Goal: Task Accomplishment & Management: Use online tool/utility

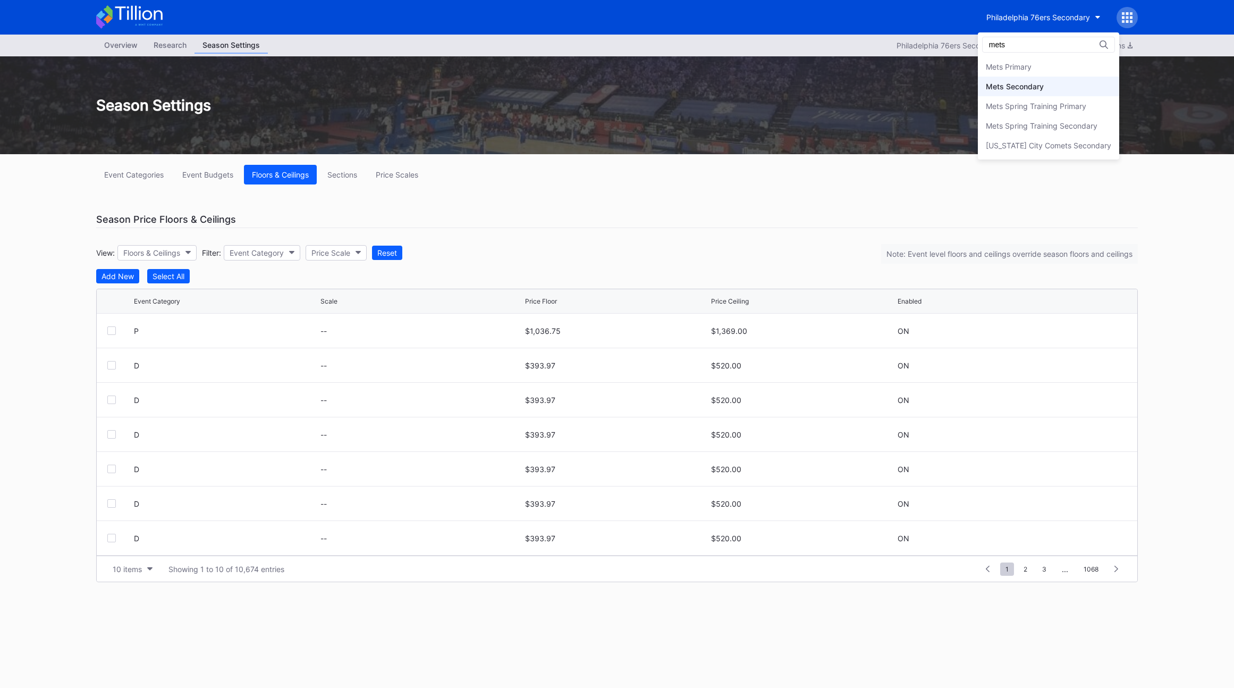
type input "mets"
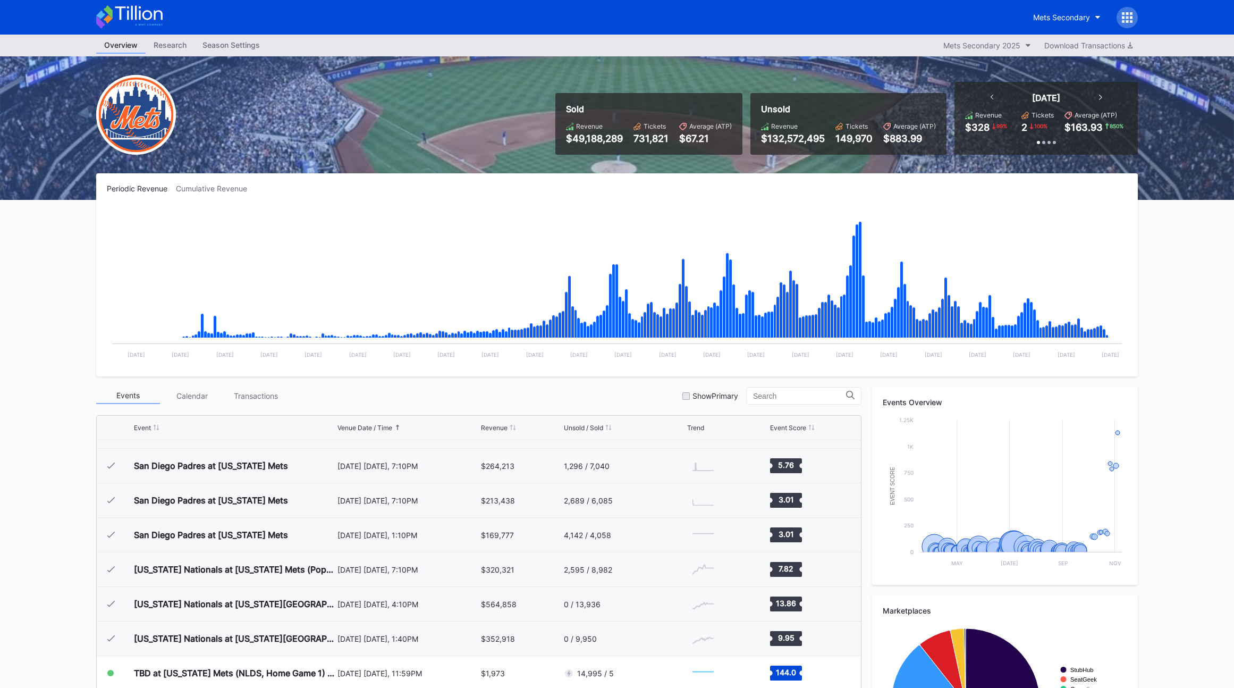
scroll to position [2545, 0]
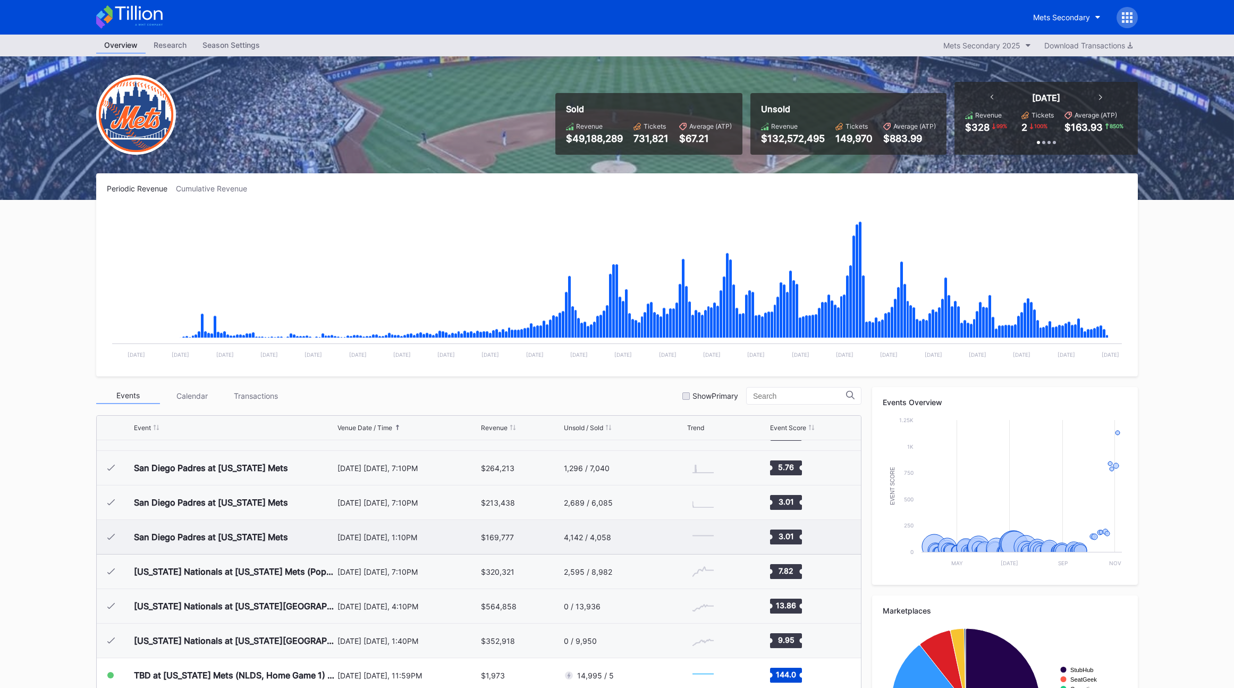
click at [308, 537] on div "San Diego Padres at [US_STATE] Mets" at bounding box center [234, 537] width 201 height 34
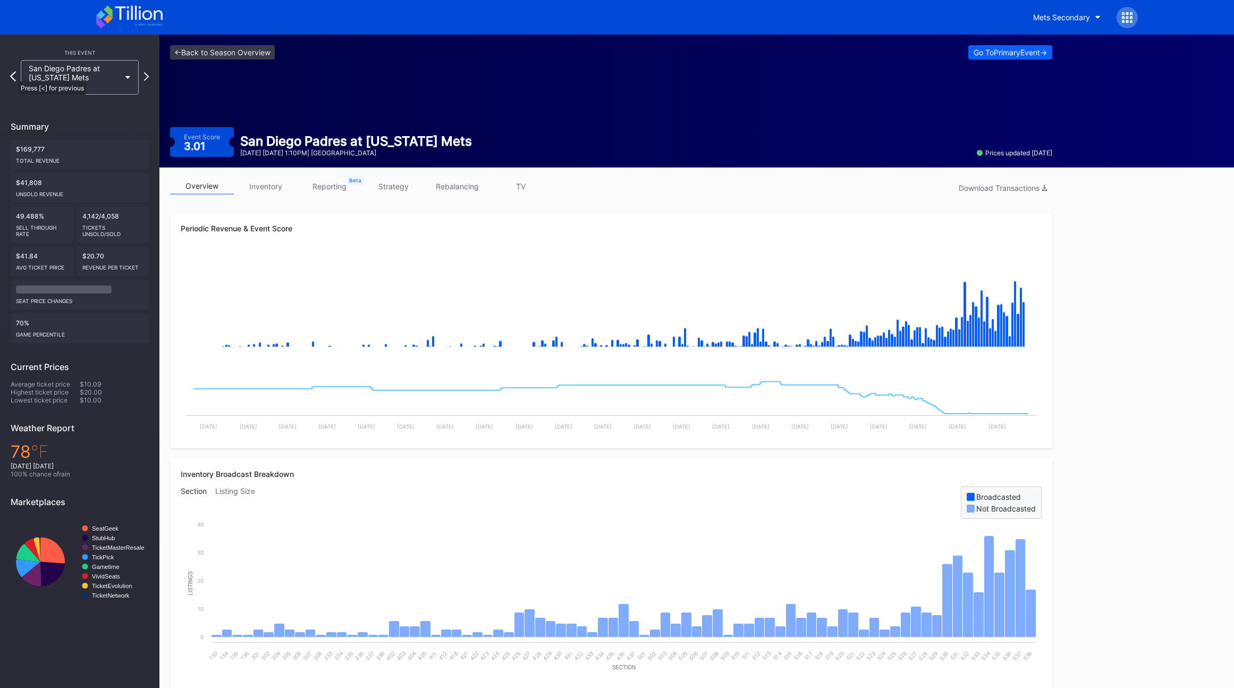
click at [12, 75] on icon at bounding box center [13, 76] width 6 height 10
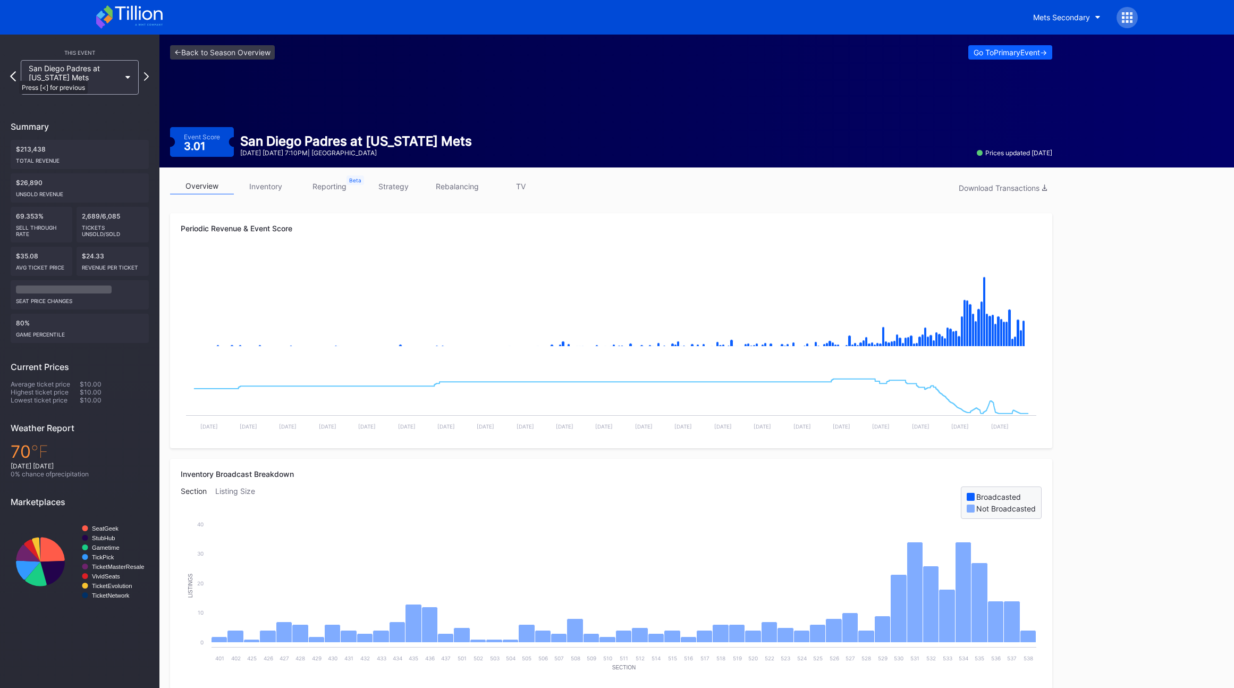
click at [14, 75] on icon at bounding box center [13, 76] width 6 height 10
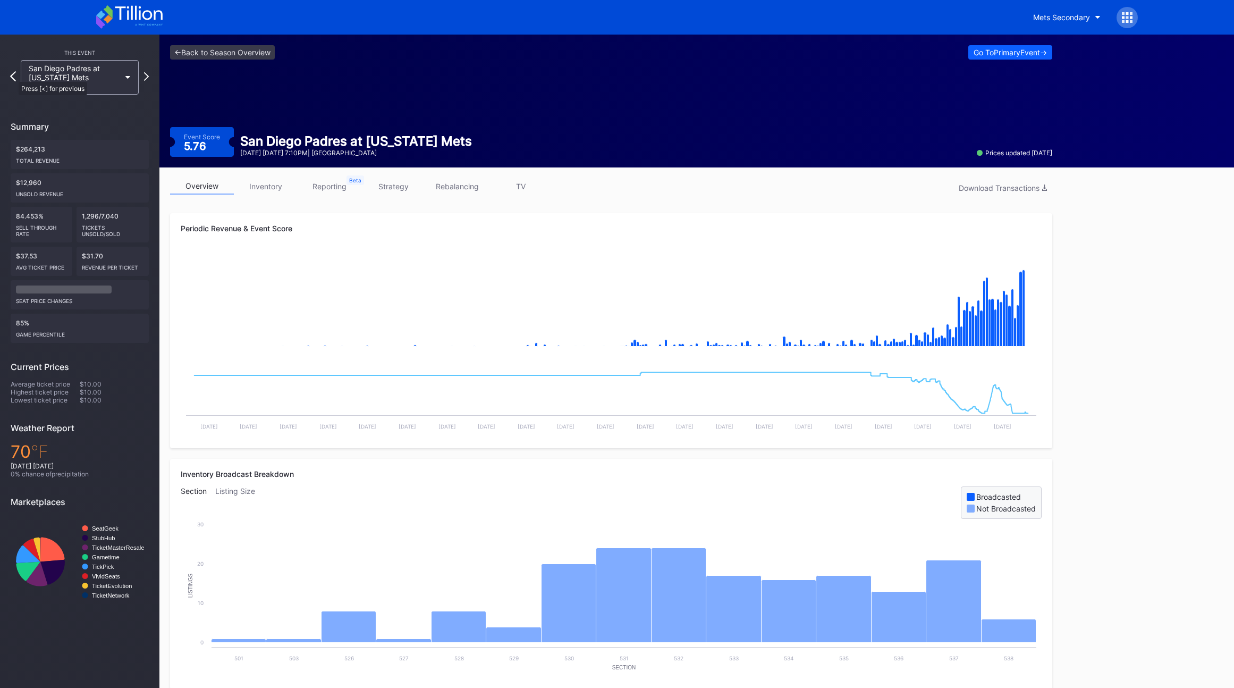
click at [13, 77] on icon at bounding box center [13, 76] width 6 height 10
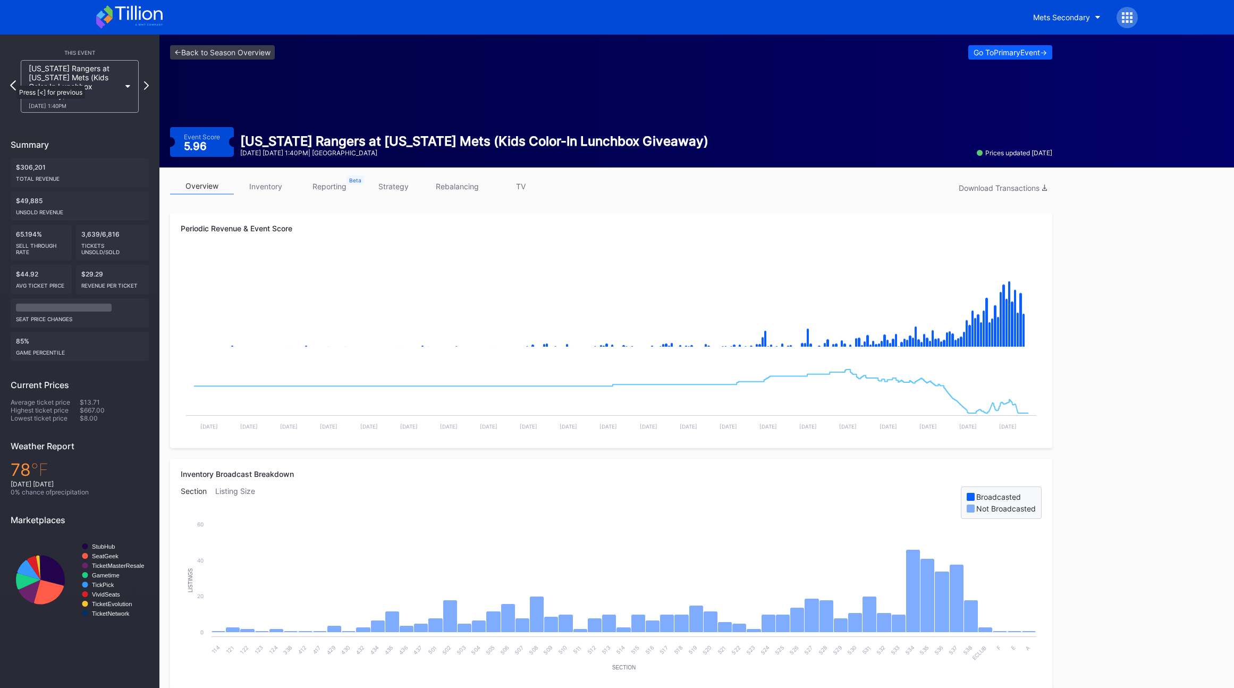
click at [11, 80] on icon at bounding box center [13, 85] width 6 height 10
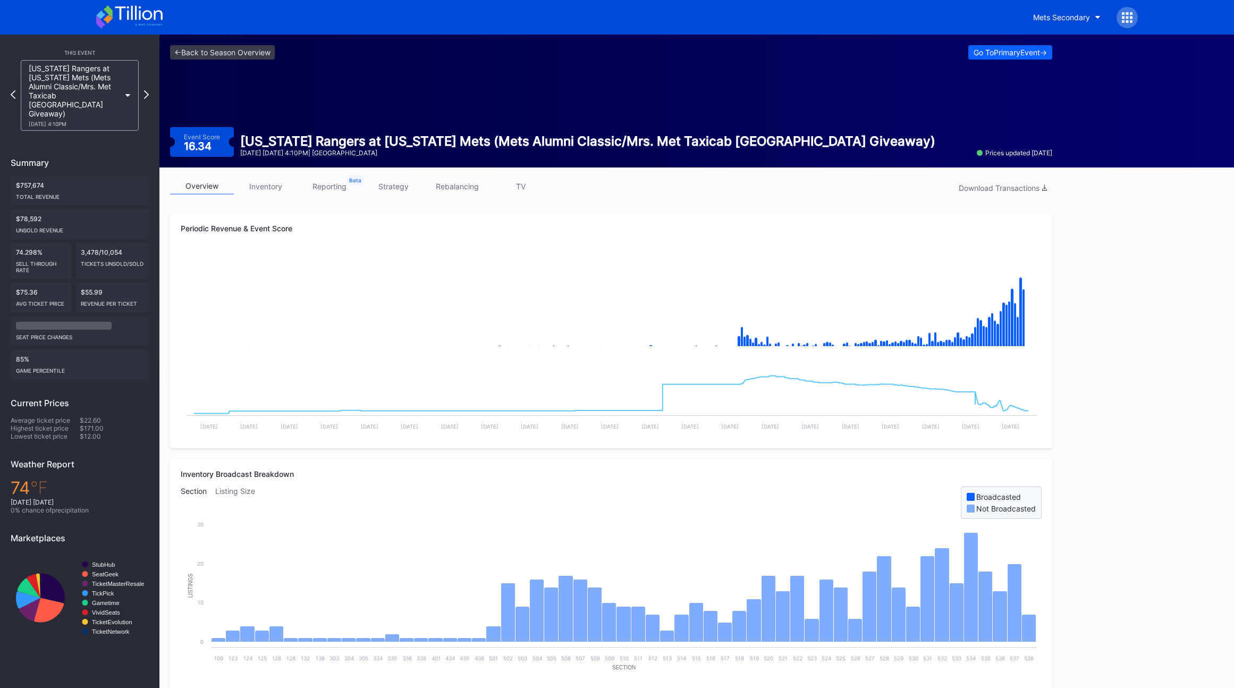
click at [11, 80] on div "[US_STATE] Rangers at [US_STATE] Mets (Mets Alumni Classic/Mrs. Met Taxicab [GE…" at bounding box center [80, 95] width 138 height 71
click at [14, 89] on icon at bounding box center [13, 94] width 6 height 10
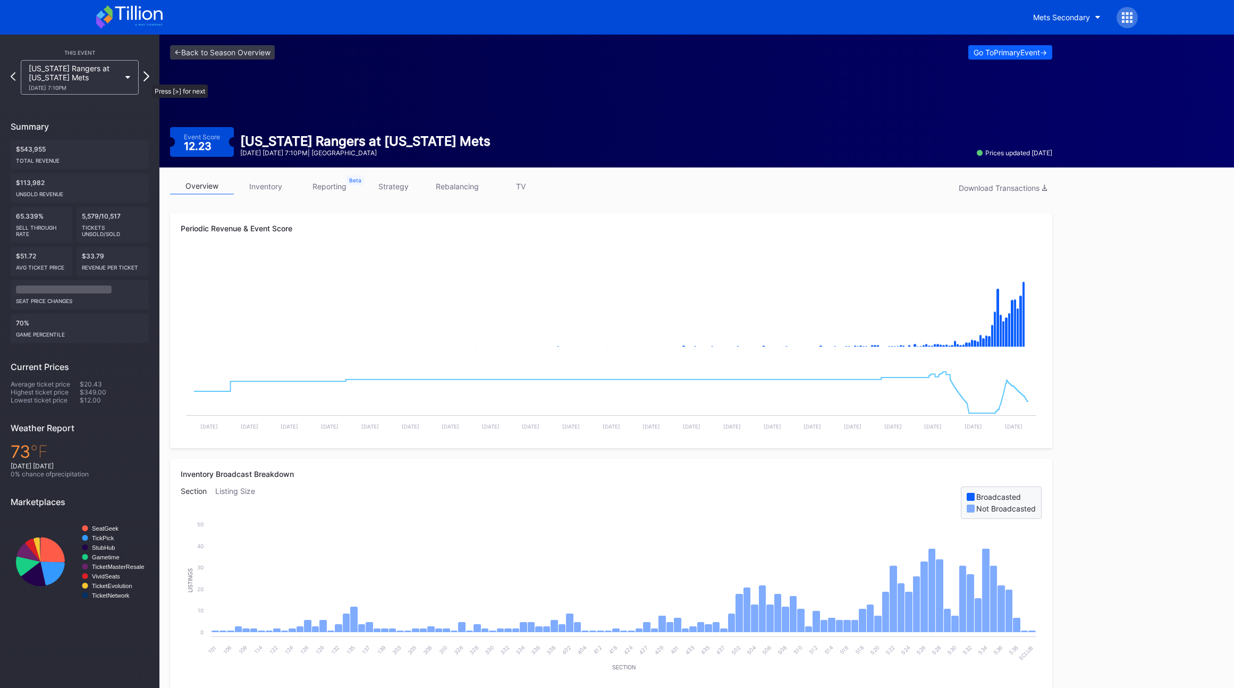
click at [147, 79] on icon at bounding box center [146, 76] width 6 height 10
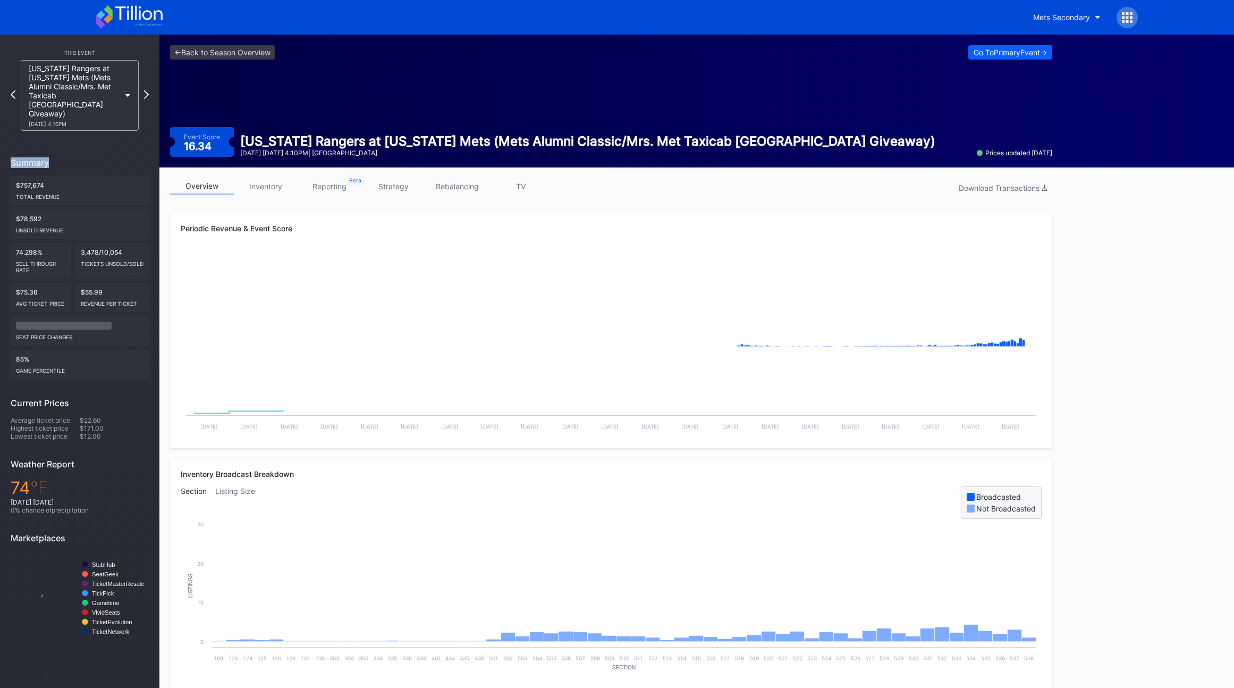
click at [147, 79] on div "[US_STATE] Rangers at [US_STATE] Mets (Mets Alumni Classic/Mrs. Met Taxicab [GE…" at bounding box center [80, 95] width 138 height 71
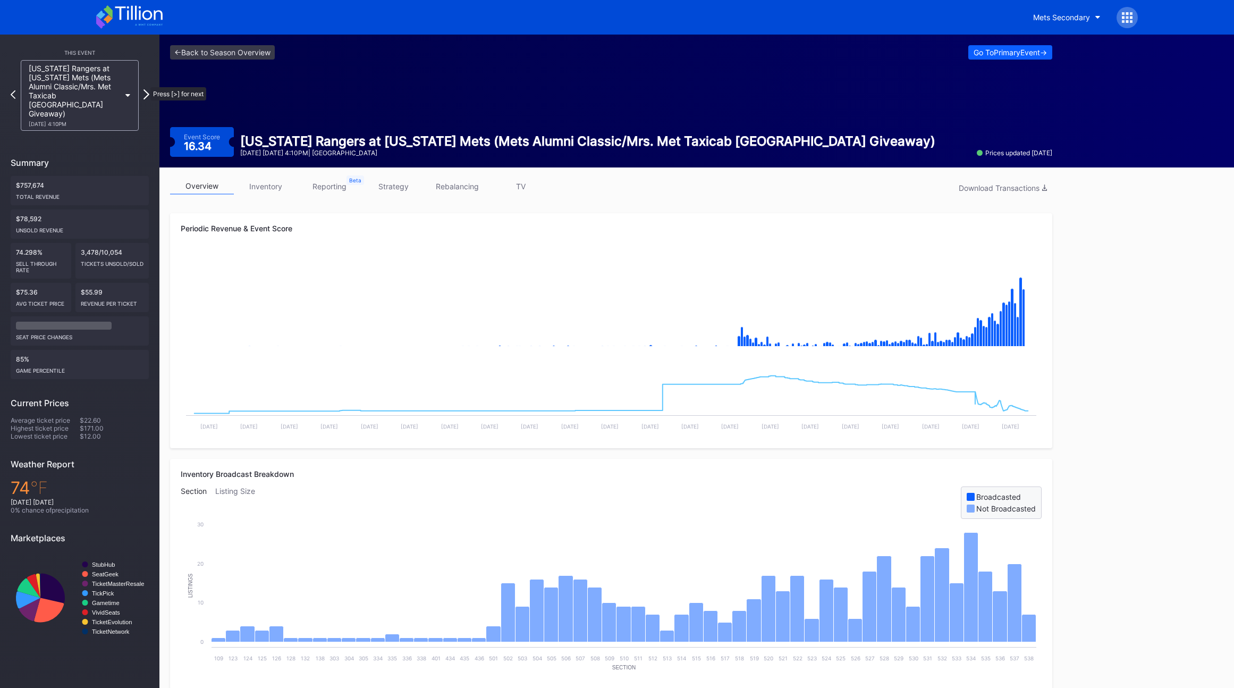
click at [145, 89] on icon at bounding box center [146, 94] width 6 height 10
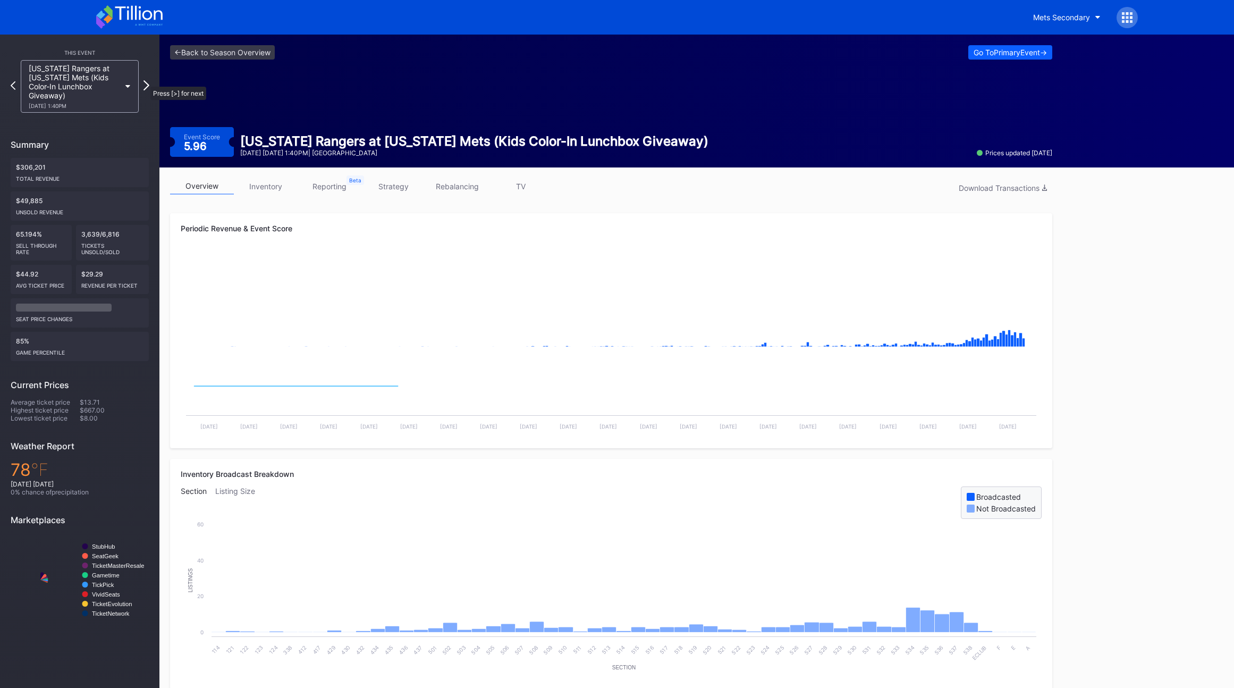
click at [145, 81] on icon at bounding box center [146, 85] width 6 height 10
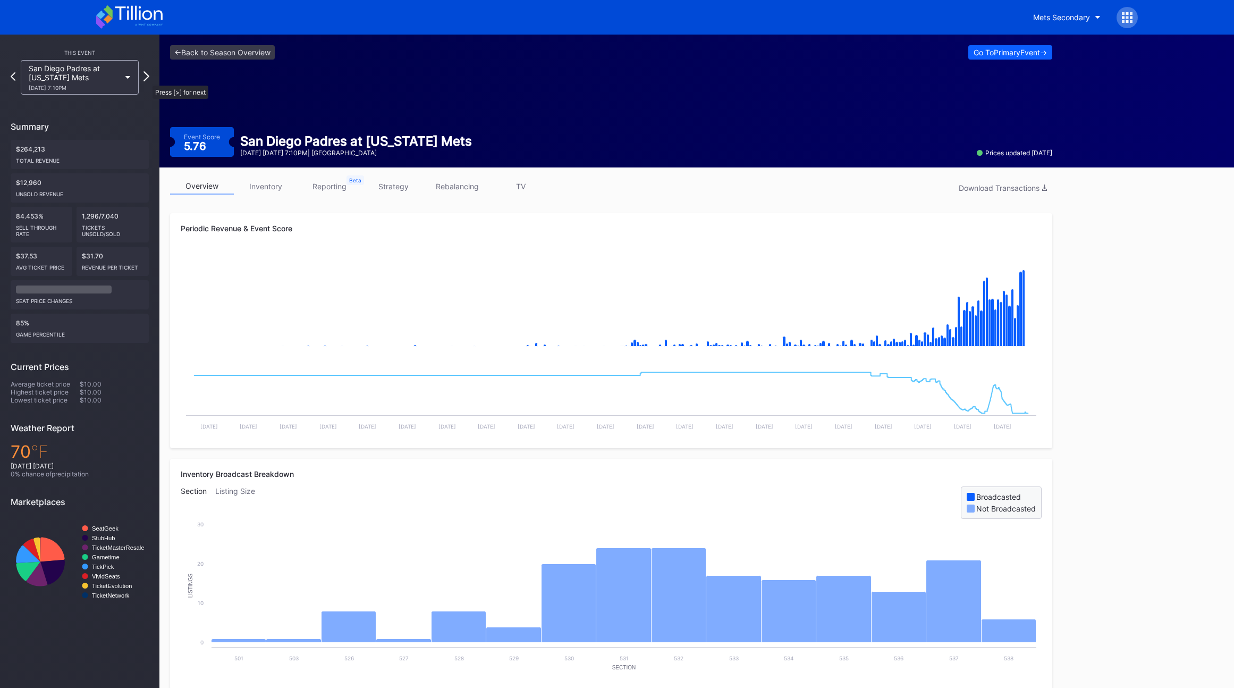
click at [147, 80] on icon at bounding box center [146, 76] width 6 height 10
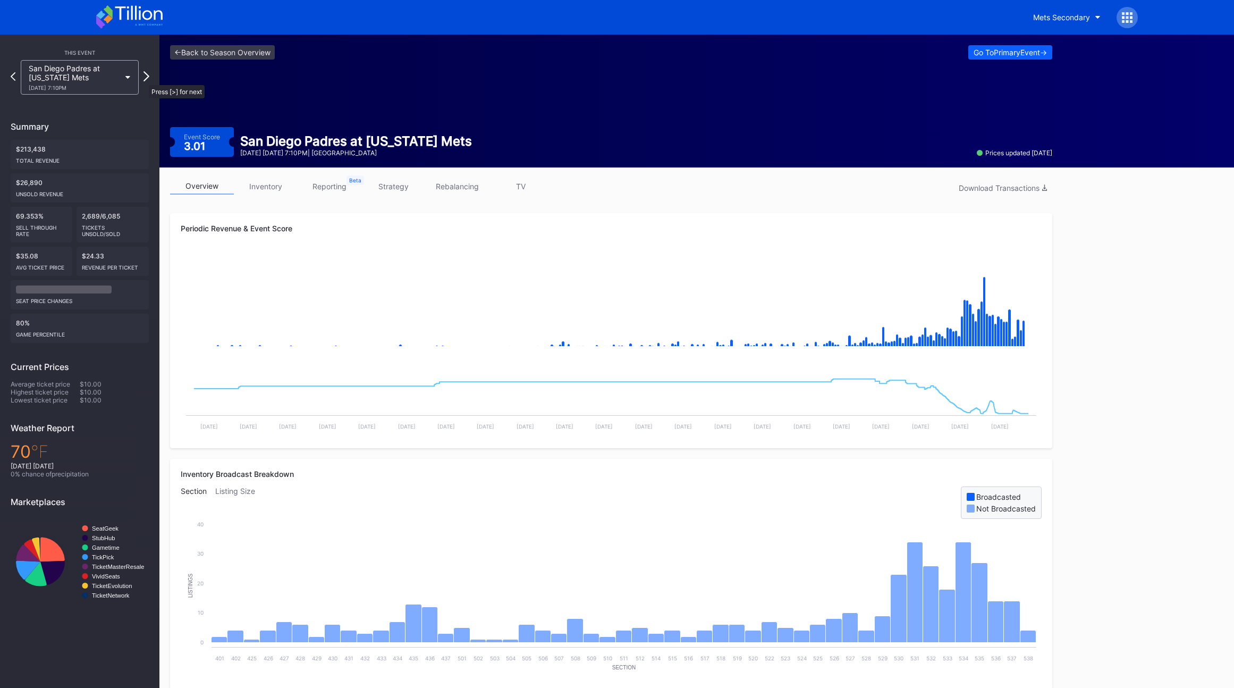
click at [143, 79] on icon at bounding box center [146, 76] width 6 height 10
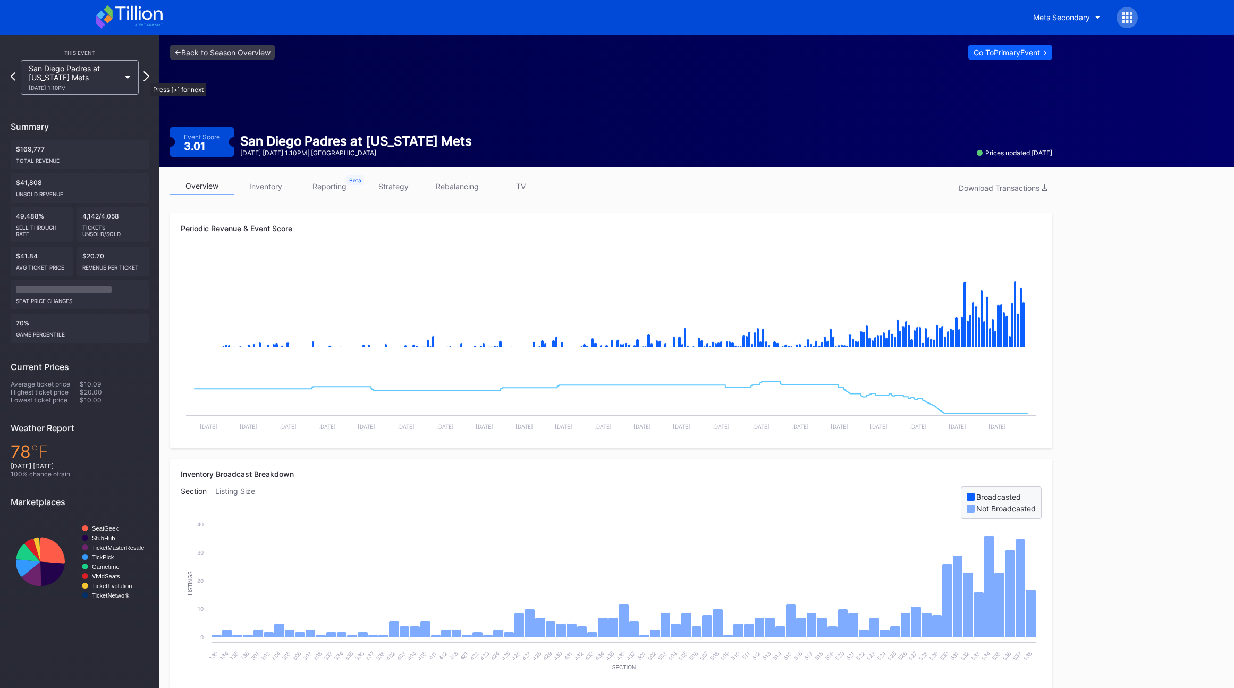
click at [145, 78] on icon at bounding box center [146, 76] width 6 height 10
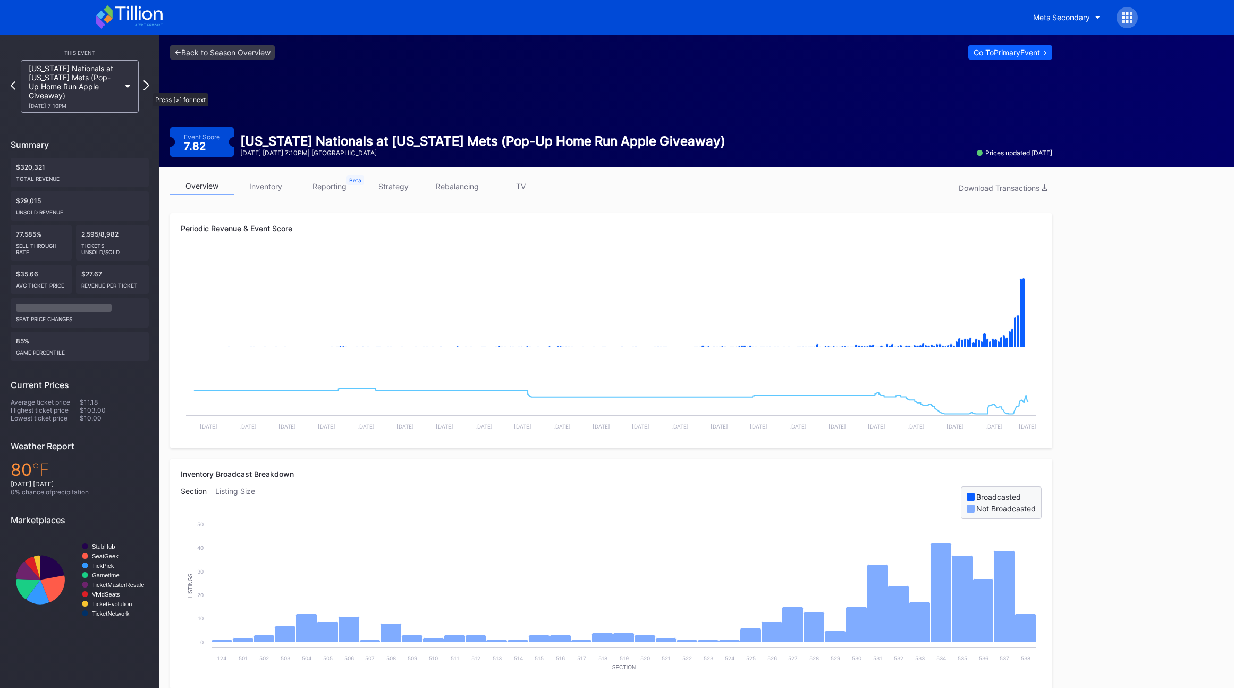
click at [147, 88] on icon at bounding box center [146, 85] width 6 height 10
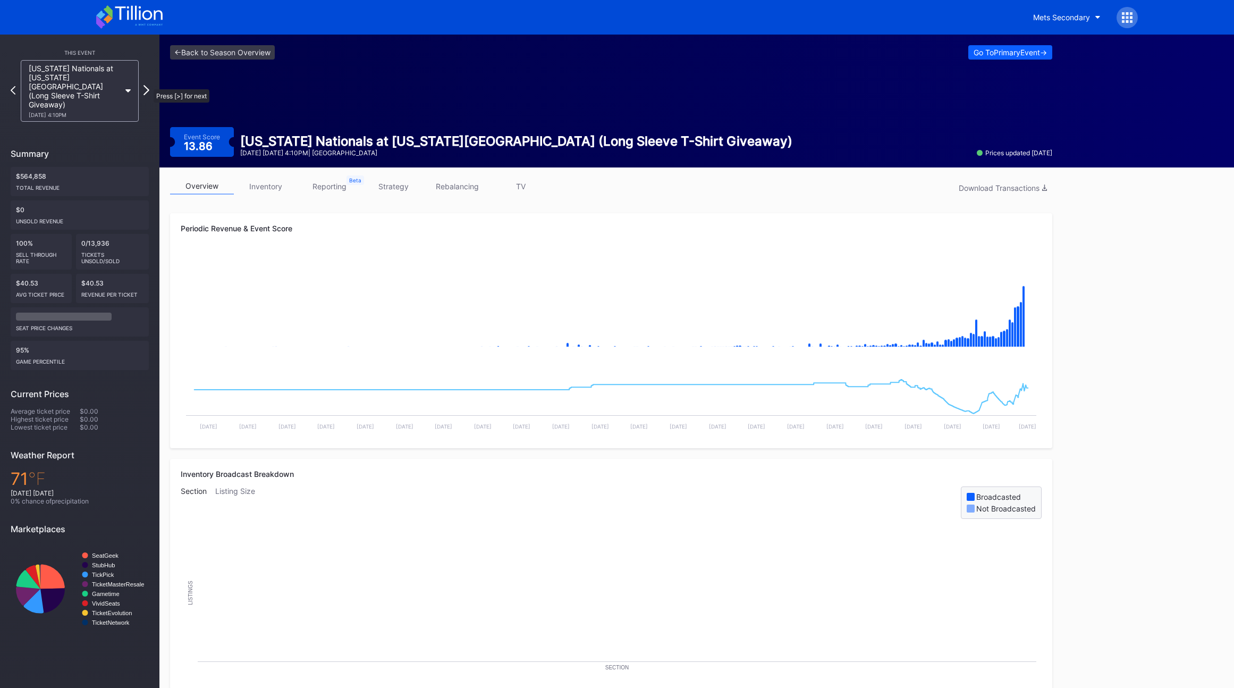
click at [148, 85] on icon at bounding box center [146, 90] width 6 height 10
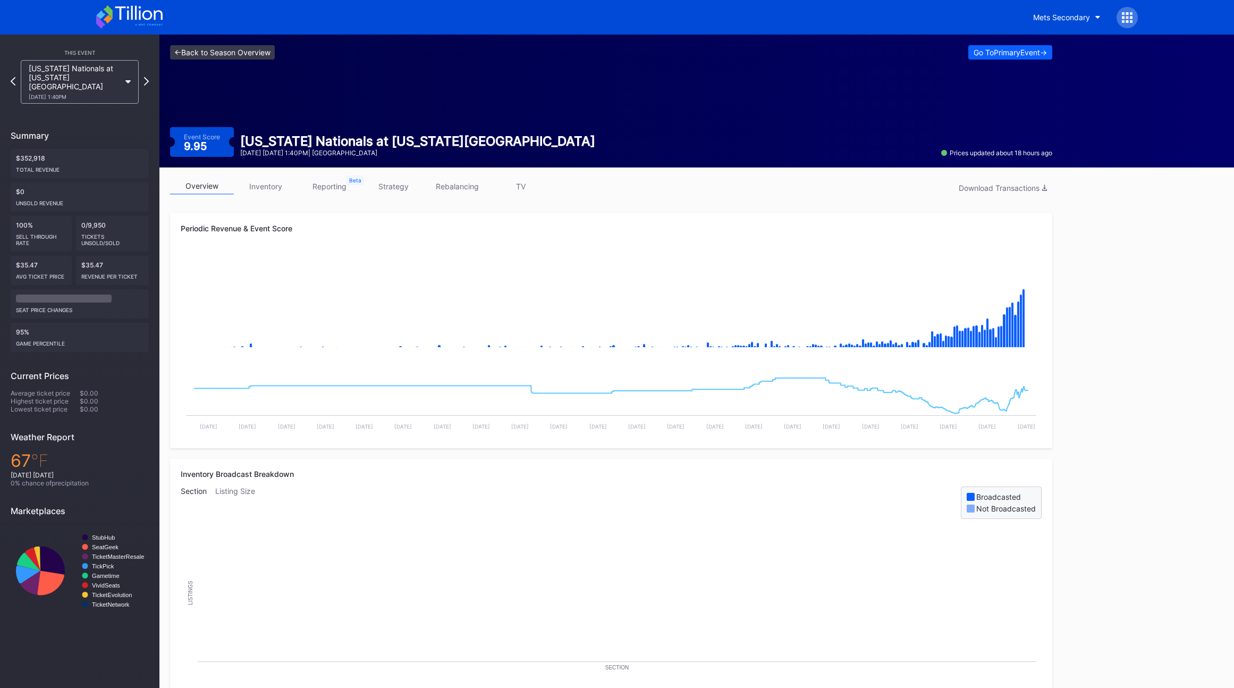
click at [218, 57] on link "<- Back to Season Overview" at bounding box center [222, 52] width 105 height 14
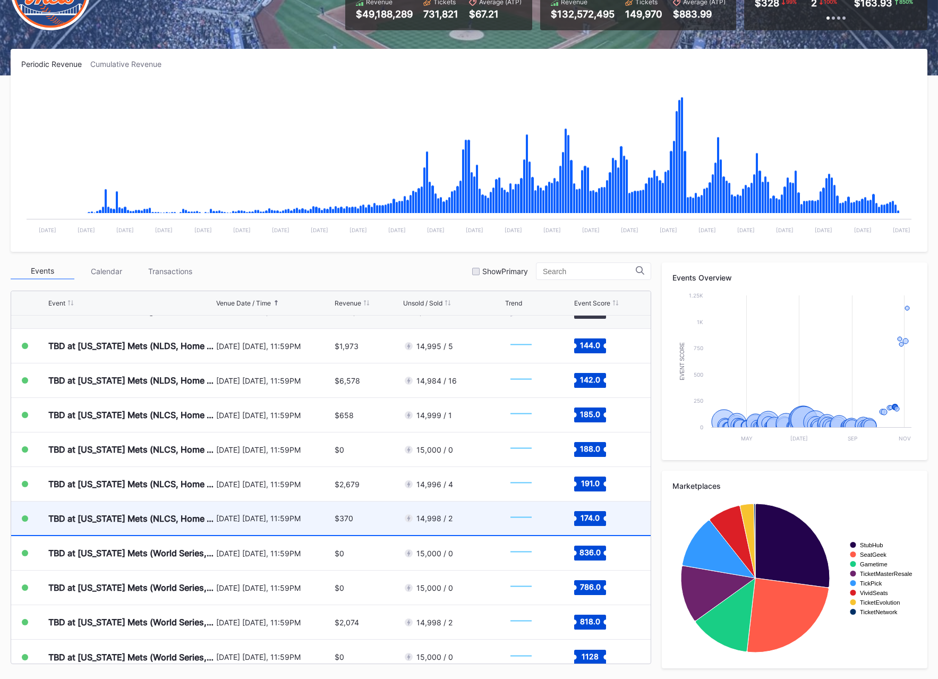
scroll to position [2761, 0]
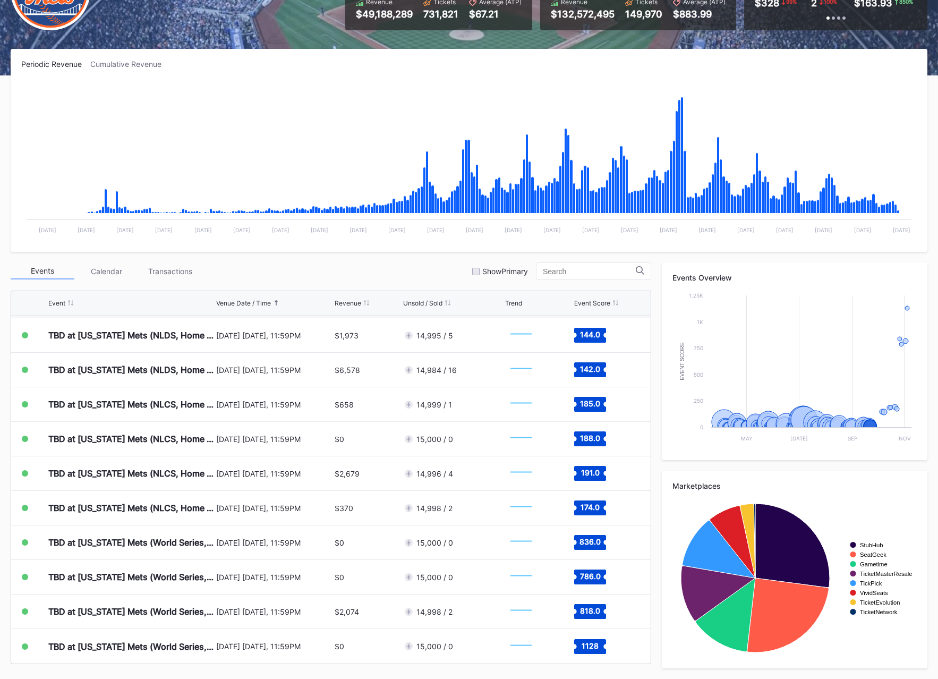
click at [417, 273] on div "Events Calendar Transactions Show Primary" at bounding box center [331, 272] width 641 height 18
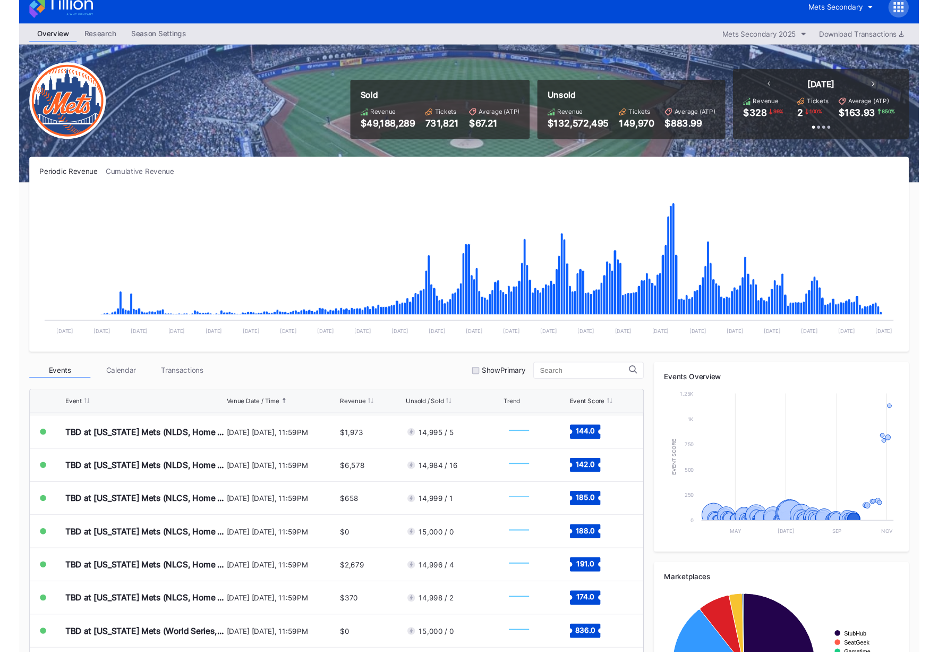
scroll to position [0, 0]
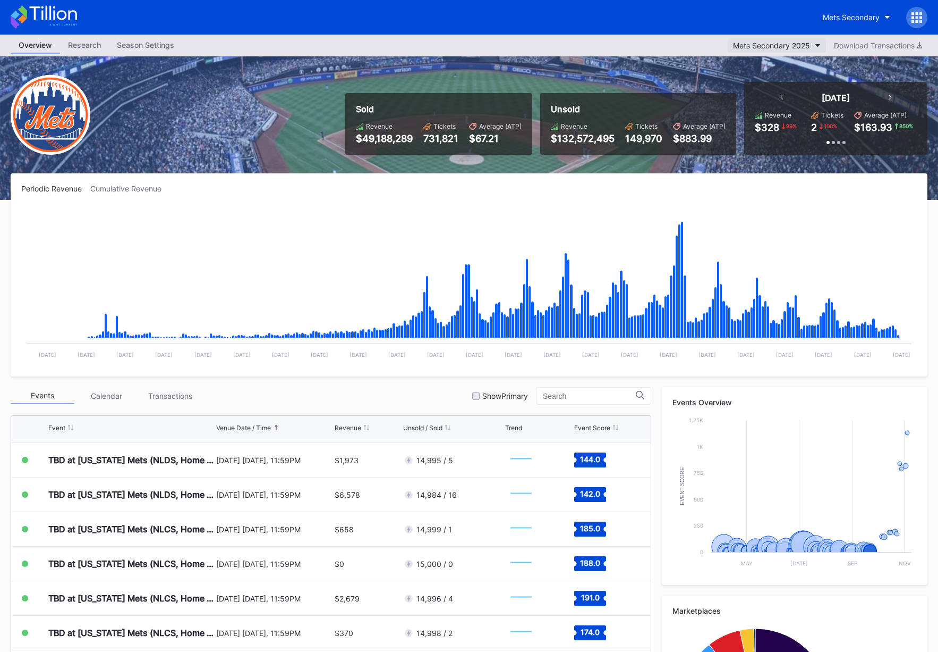
click at [762, 40] on button "Mets Secondary 2025" at bounding box center [777, 45] width 98 height 14
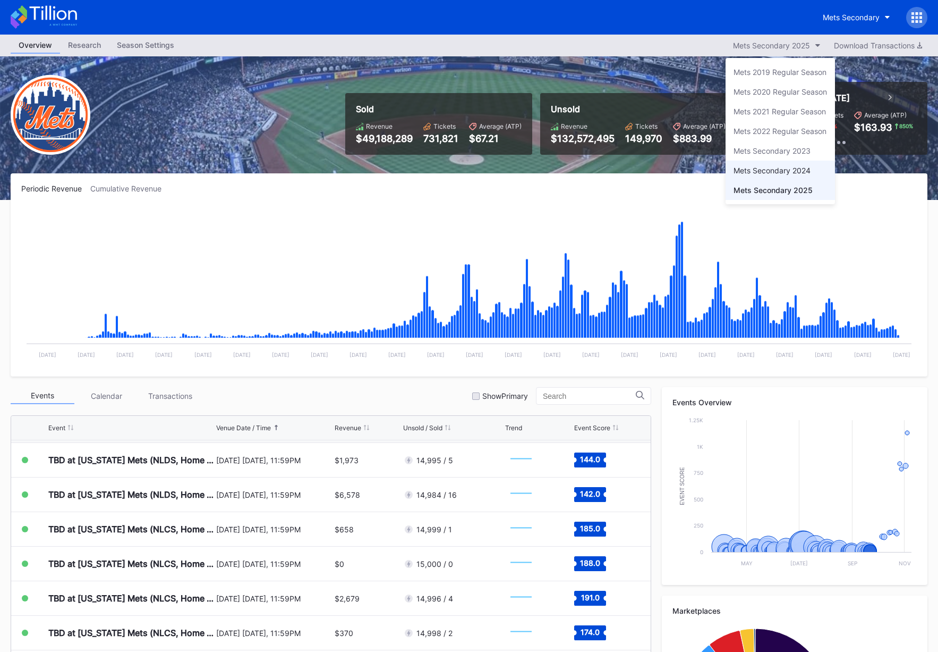
click at [774, 170] on div "Mets Secondary 2024" at bounding box center [772, 170] width 77 height 9
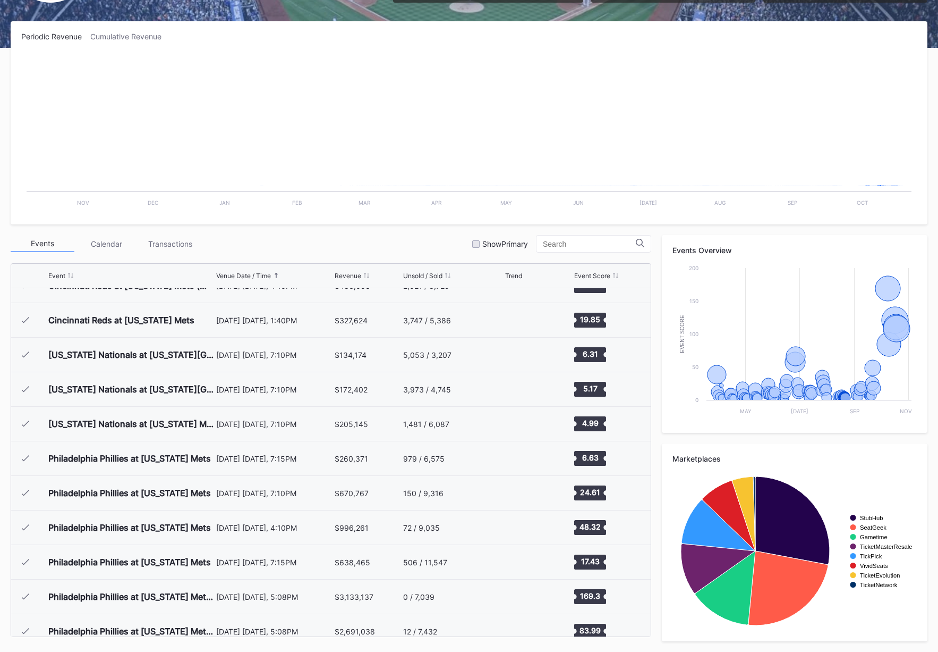
scroll to position [2588, 0]
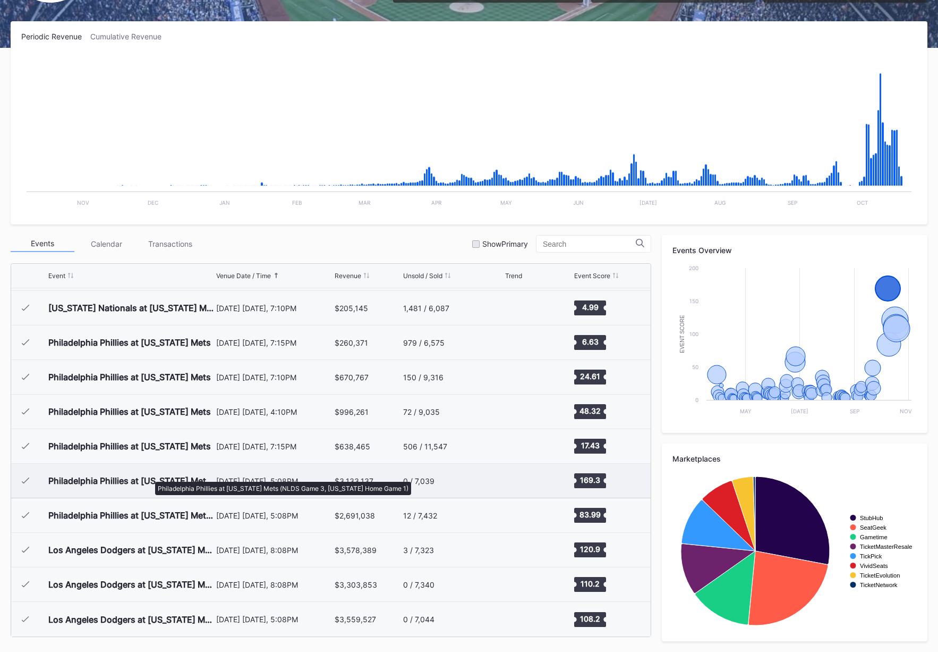
click at [150, 476] on div "Philadelphia Phillies at [US_STATE] Mets (NLDS Game 3, [US_STATE] Home Game 1)" at bounding box center [130, 480] width 165 height 11
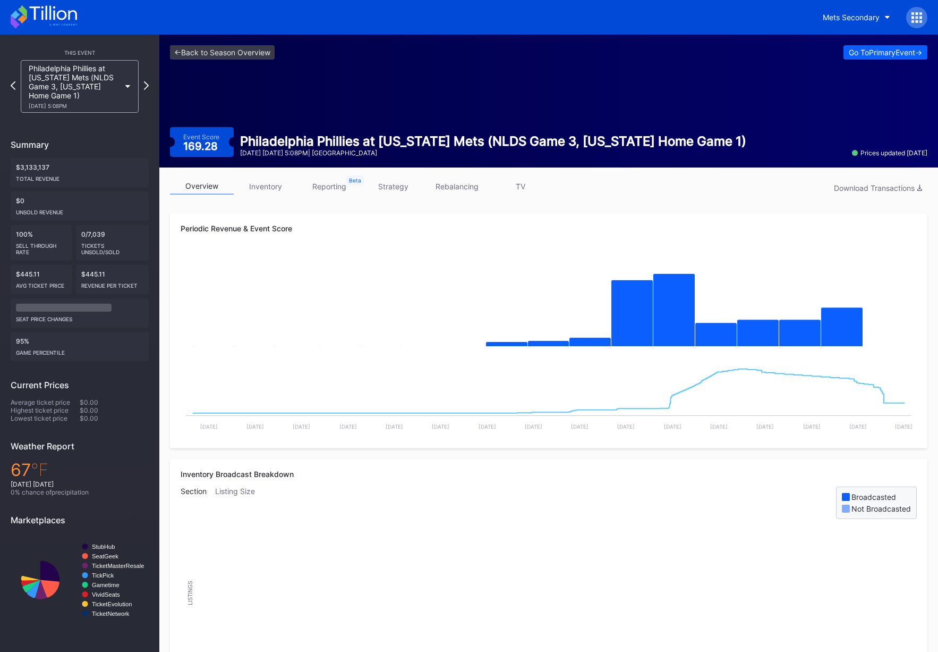
click at [393, 190] on link "strategy" at bounding box center [393, 186] width 64 height 16
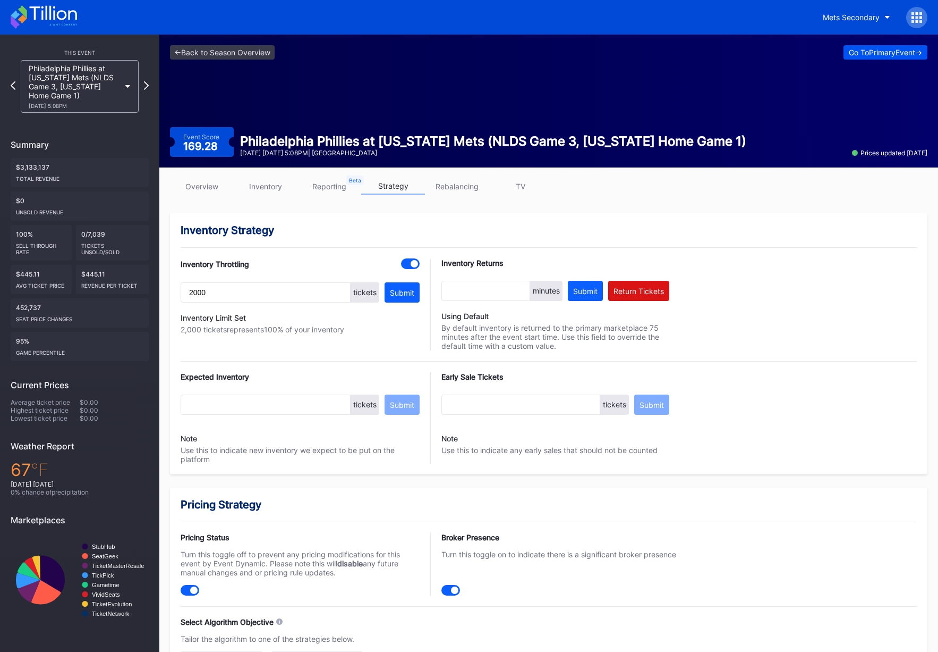
click at [859, 58] on button "Go To Primary Event ->" at bounding box center [886, 52] width 84 height 14
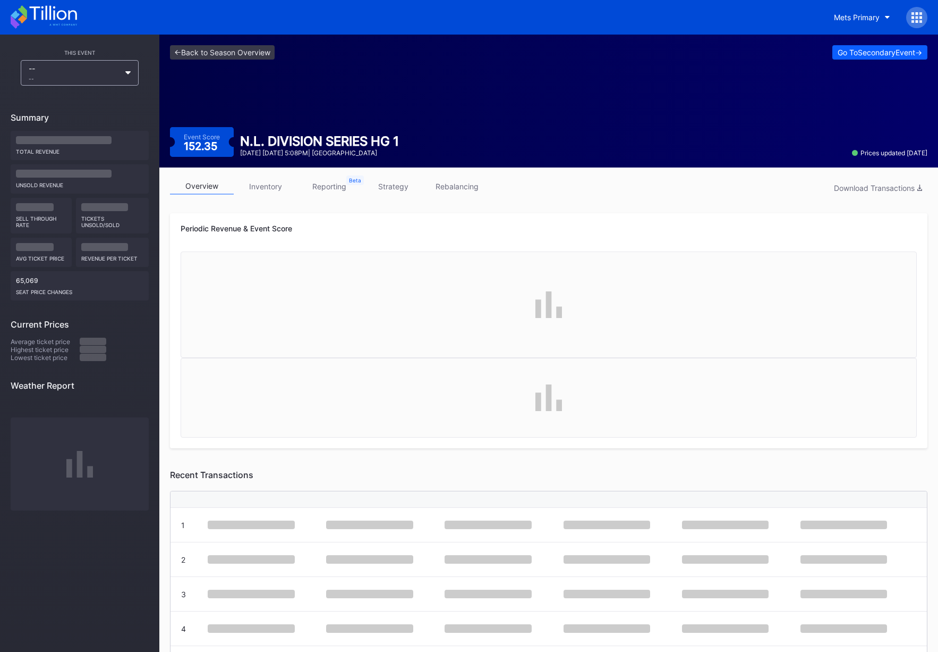
click at [396, 187] on link "strategy" at bounding box center [393, 186] width 64 height 16
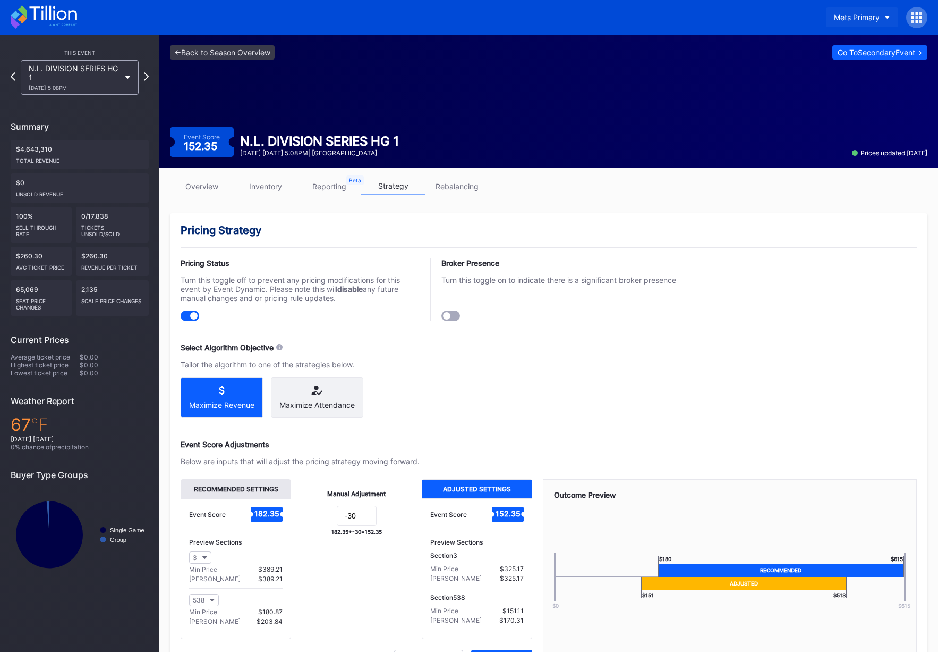
click at [869, 18] on div "Mets Primary" at bounding box center [857, 17] width 46 height 9
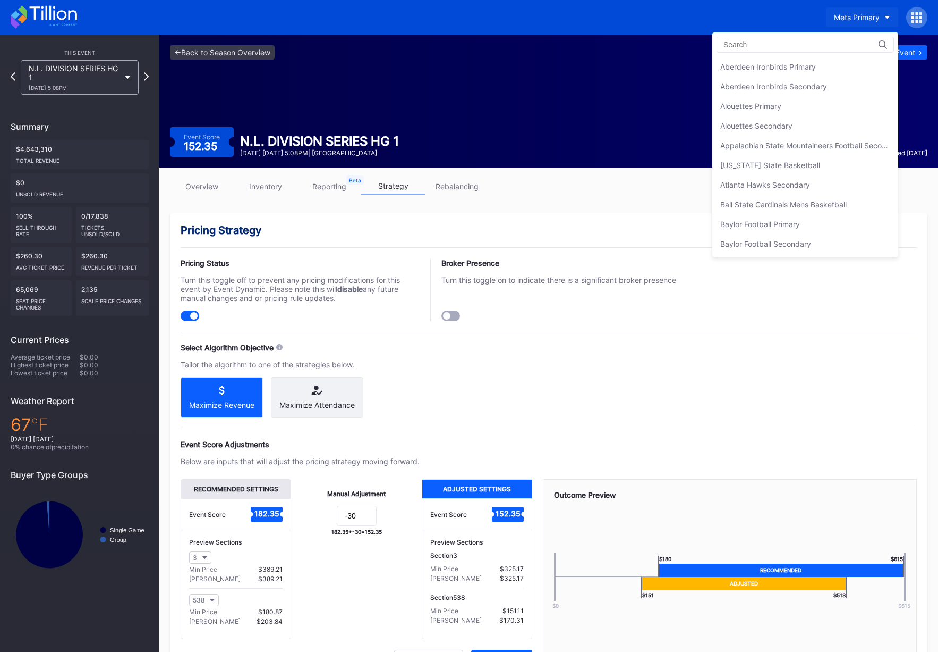
scroll to position [1652, 0]
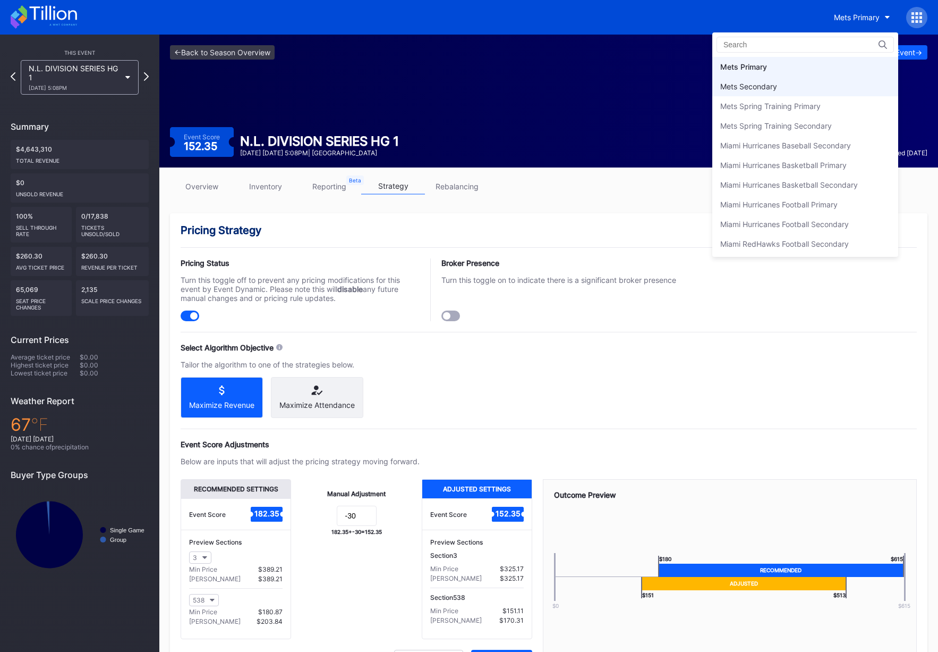
click at [769, 85] on div "Mets Secondary" at bounding box center [749, 86] width 57 height 9
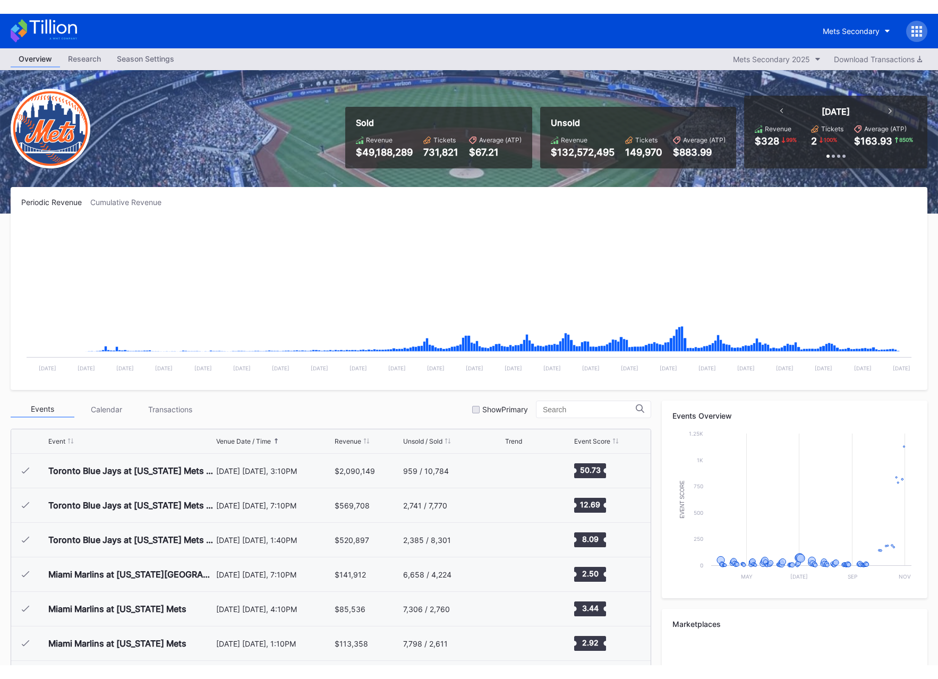
scroll to position [2761, 0]
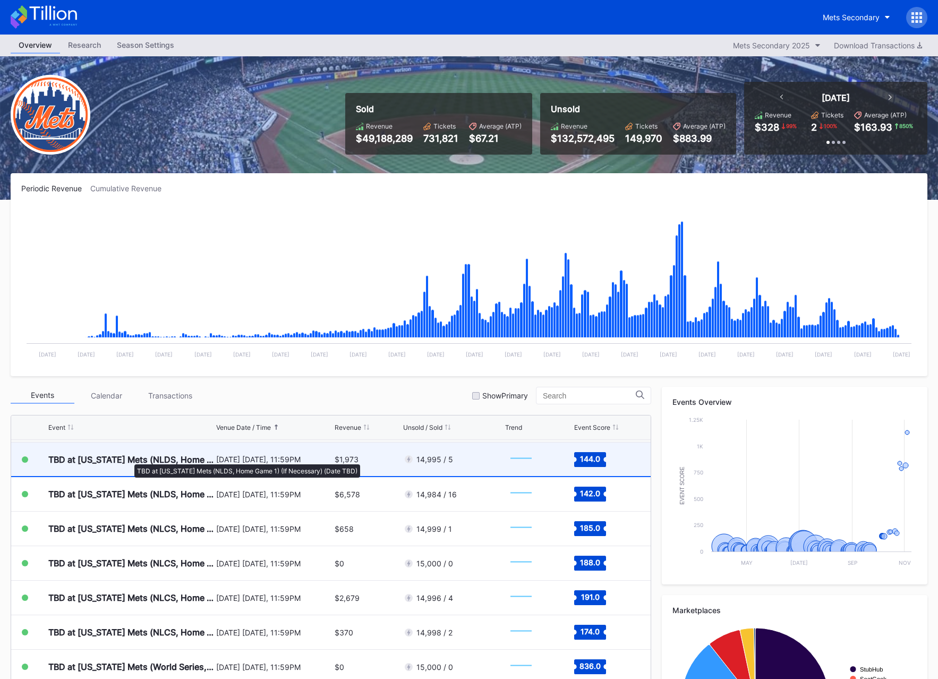
click at [129, 459] on div "TBD at [US_STATE] Mets (NLDS, Home Game 1) (If Necessary) (Date TBD)" at bounding box center [130, 459] width 165 height 11
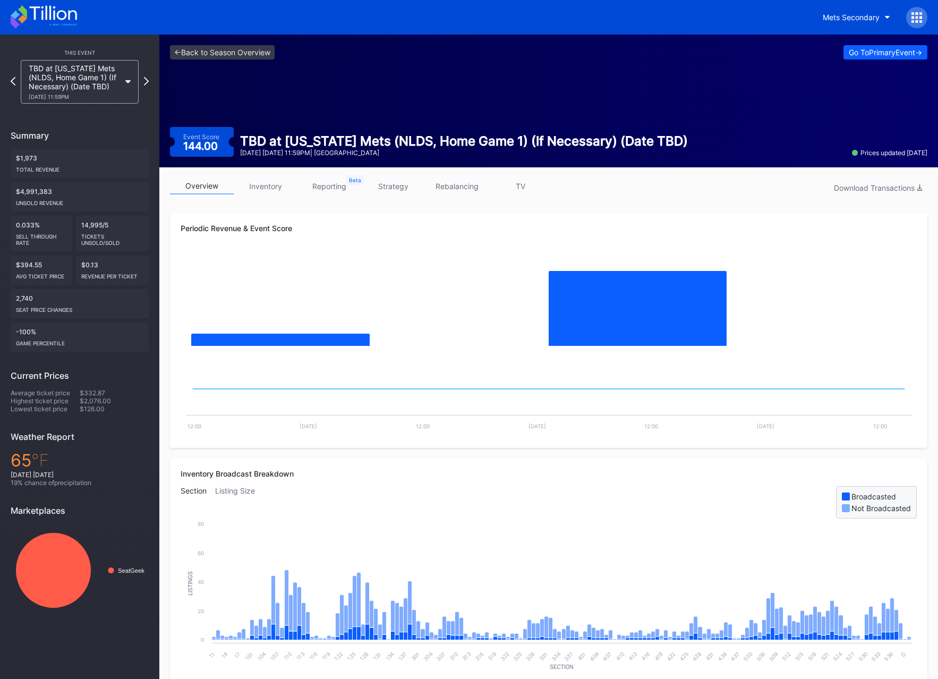
click at [16, 84] on div "TBD at [US_STATE] Mets (NLDS, Home Game 1) (If Necessary) (Date TBD) [DATE] 11:…" at bounding box center [79, 82] width 129 height 44
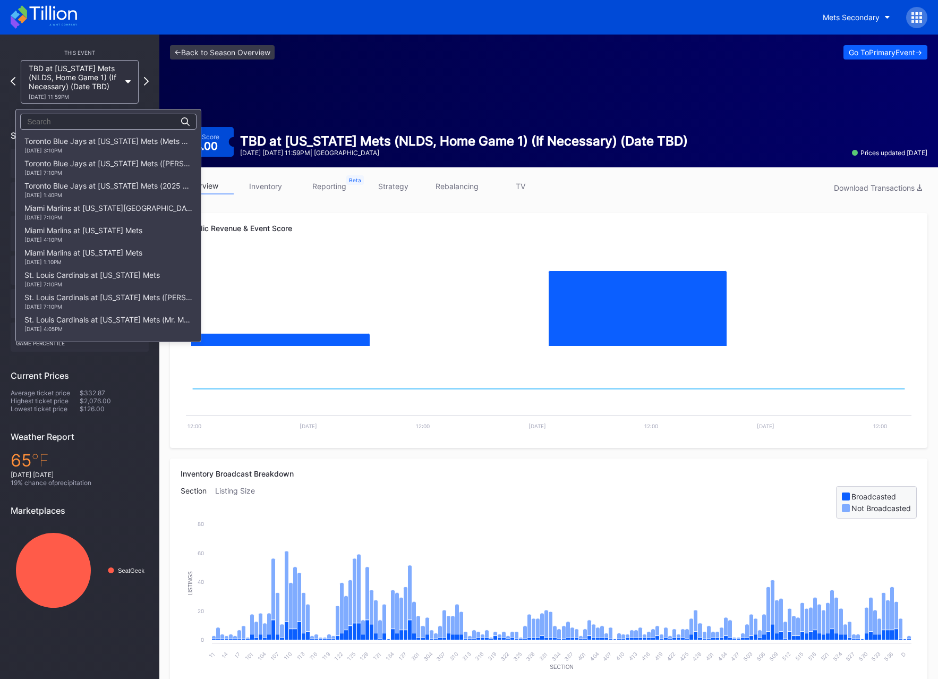
scroll to position [1786, 0]
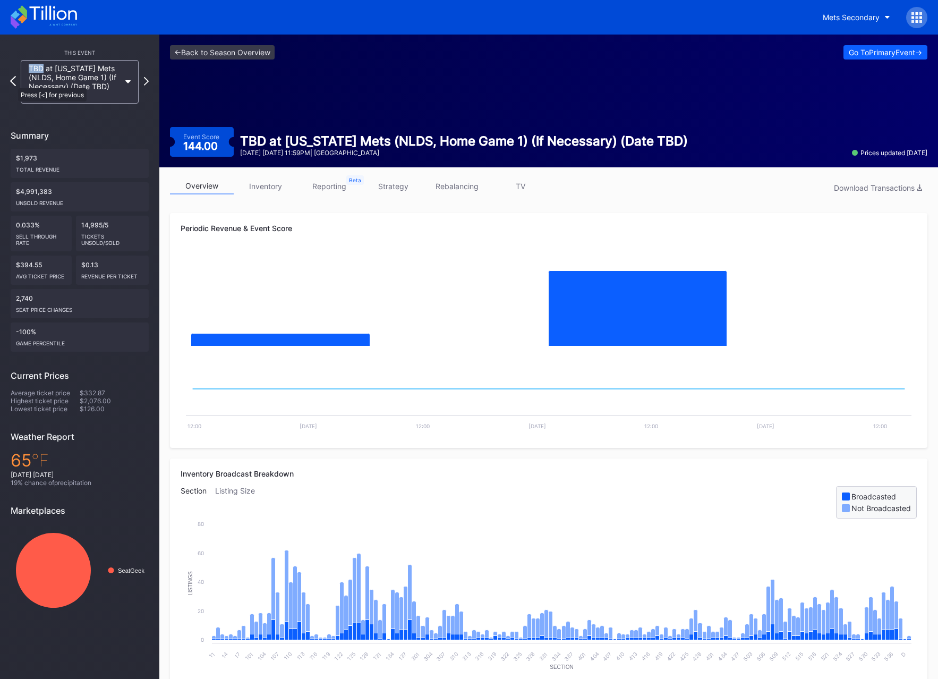
click at [13, 83] on icon at bounding box center [13, 81] width 6 height 10
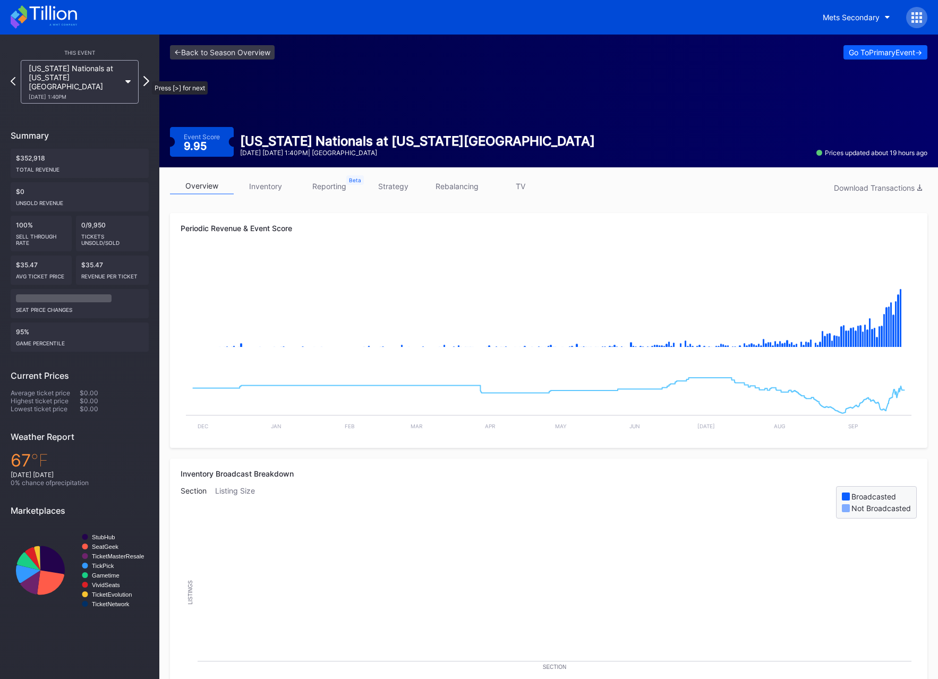
click at [146, 77] on icon at bounding box center [146, 81] width 6 height 10
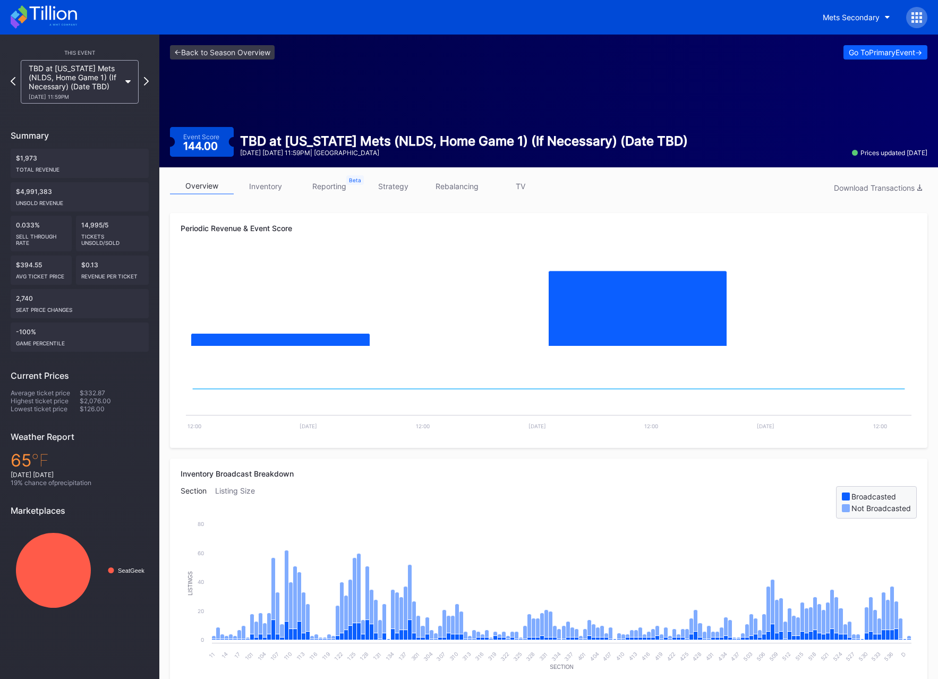
click at [395, 184] on link "strategy" at bounding box center [393, 186] width 64 height 16
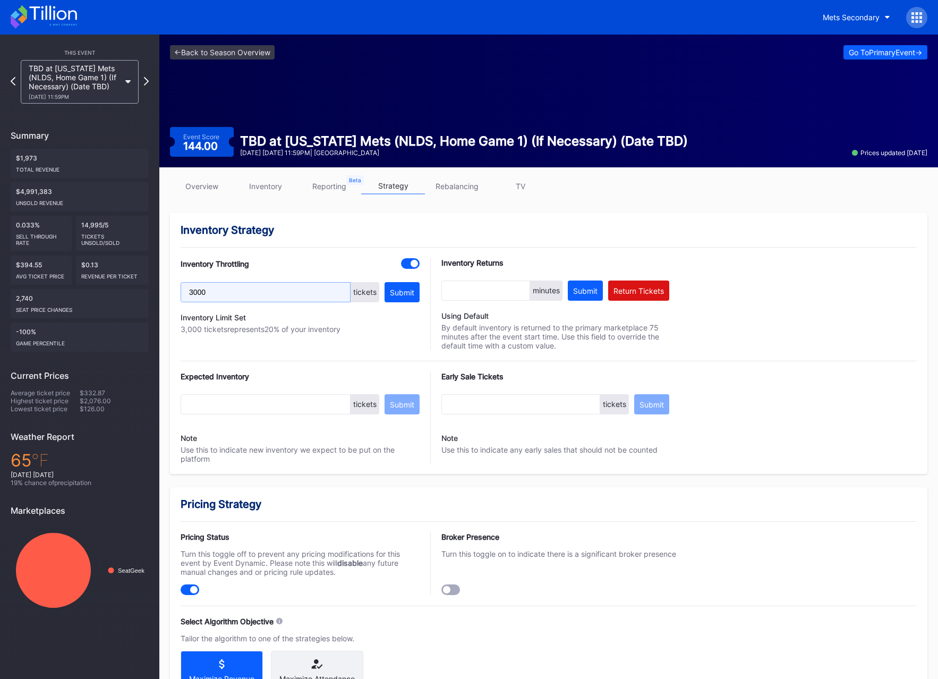
click at [216, 292] on input "3000" at bounding box center [266, 292] width 170 height 20
type input "4500"
click at [404, 294] on div "Submit" at bounding box center [402, 292] width 24 height 9
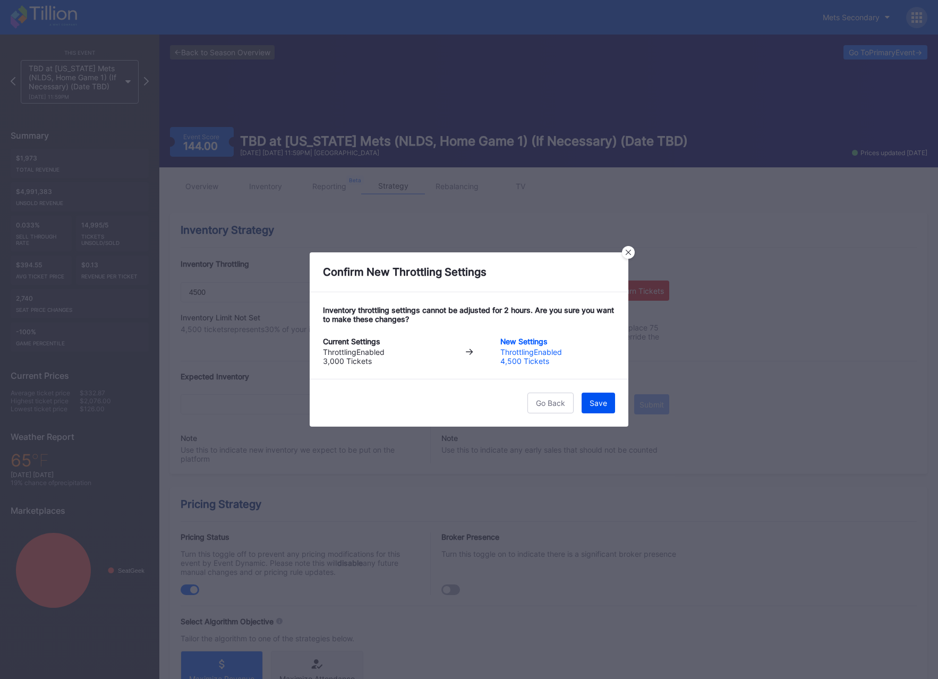
click at [605, 404] on div "Save" at bounding box center [599, 403] width 18 height 9
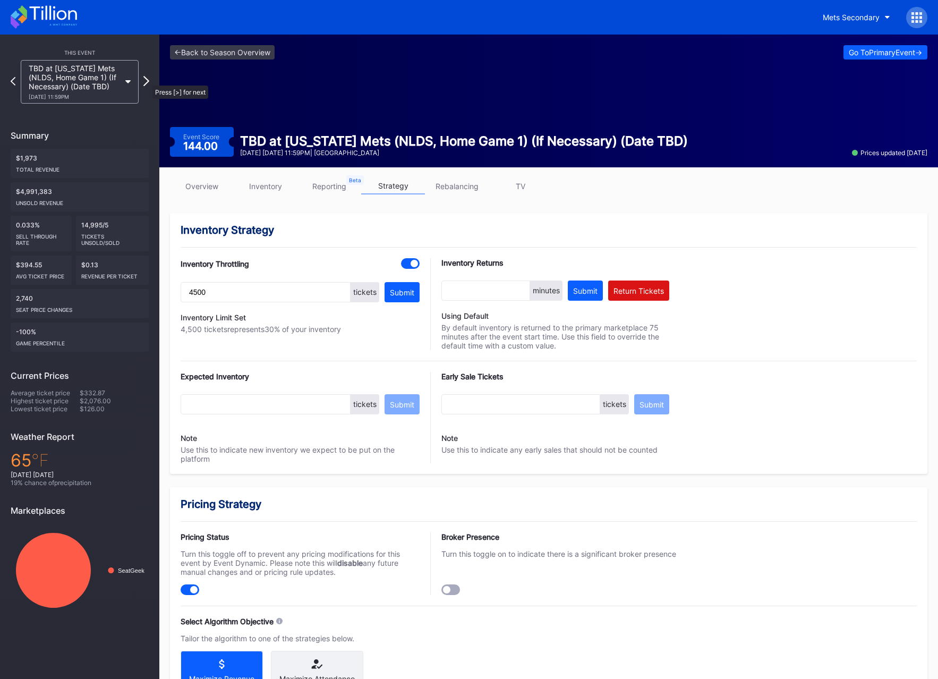
click at [147, 80] on icon at bounding box center [146, 81] width 6 height 10
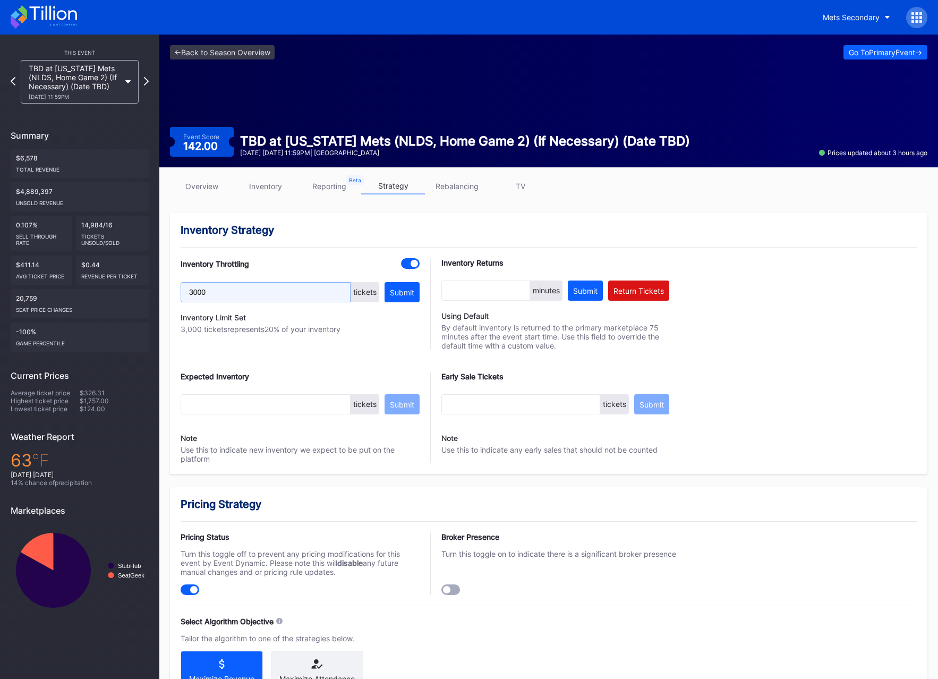
click at [215, 294] on input "3000" at bounding box center [266, 292] width 170 height 20
type input "4500"
click at [398, 292] on div "Submit" at bounding box center [402, 292] width 24 height 9
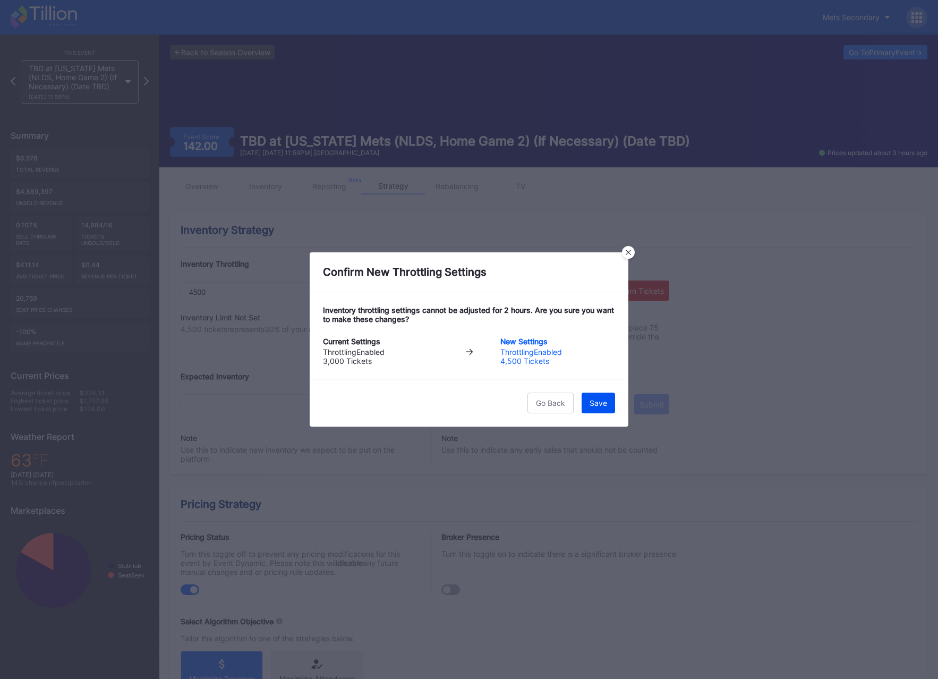
click at [599, 400] on div "Save" at bounding box center [599, 403] width 18 height 9
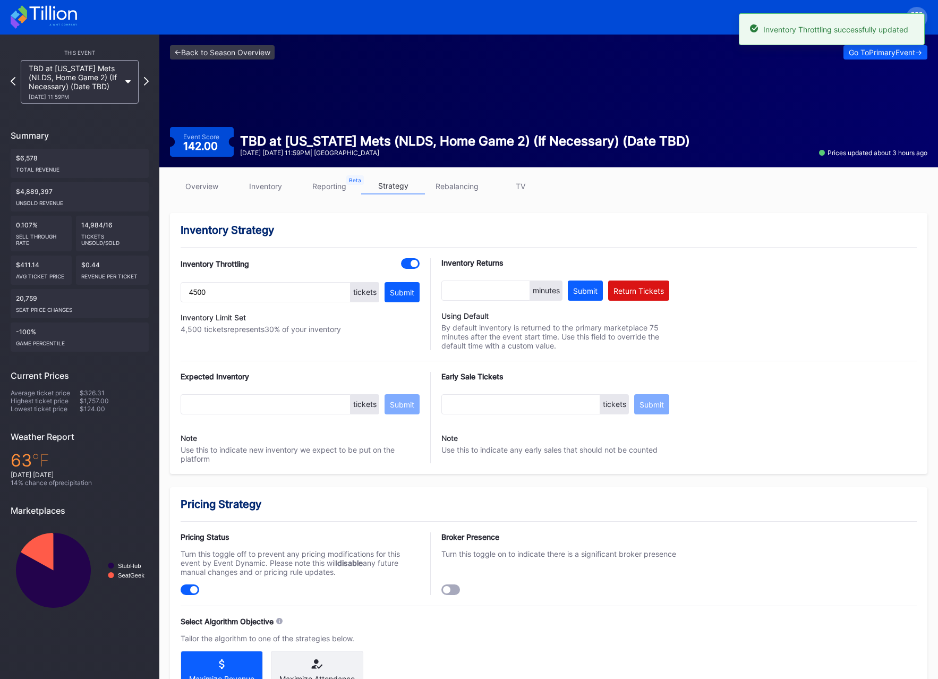
click at [141, 83] on div "TBD at [US_STATE] Mets (NLDS, Home Game 2) (If Necessary) (Date TBD) [DATE] 11:…" at bounding box center [79, 82] width 129 height 44
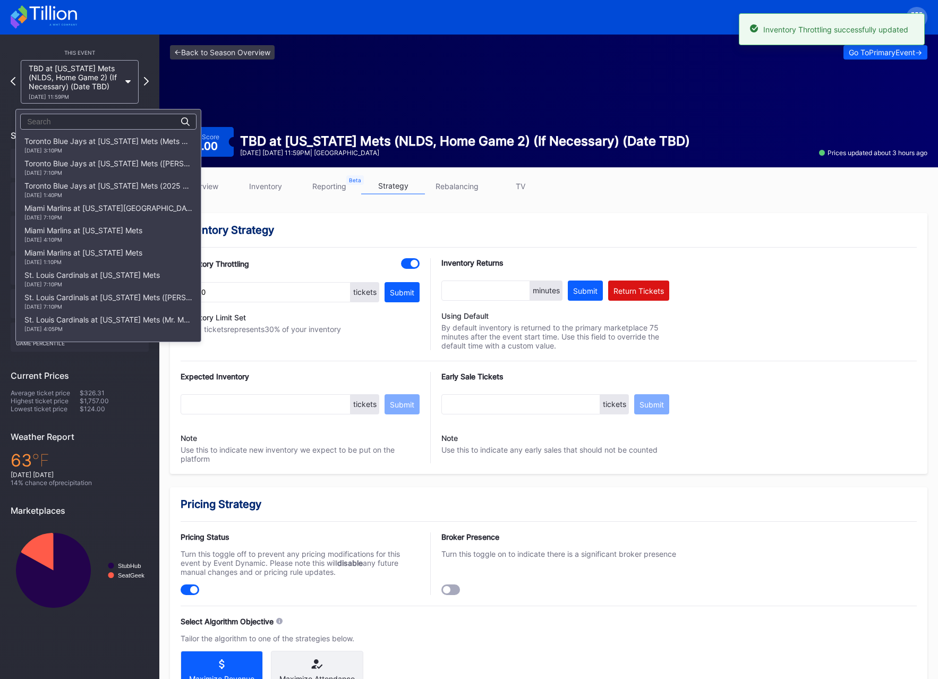
scroll to position [1805, 0]
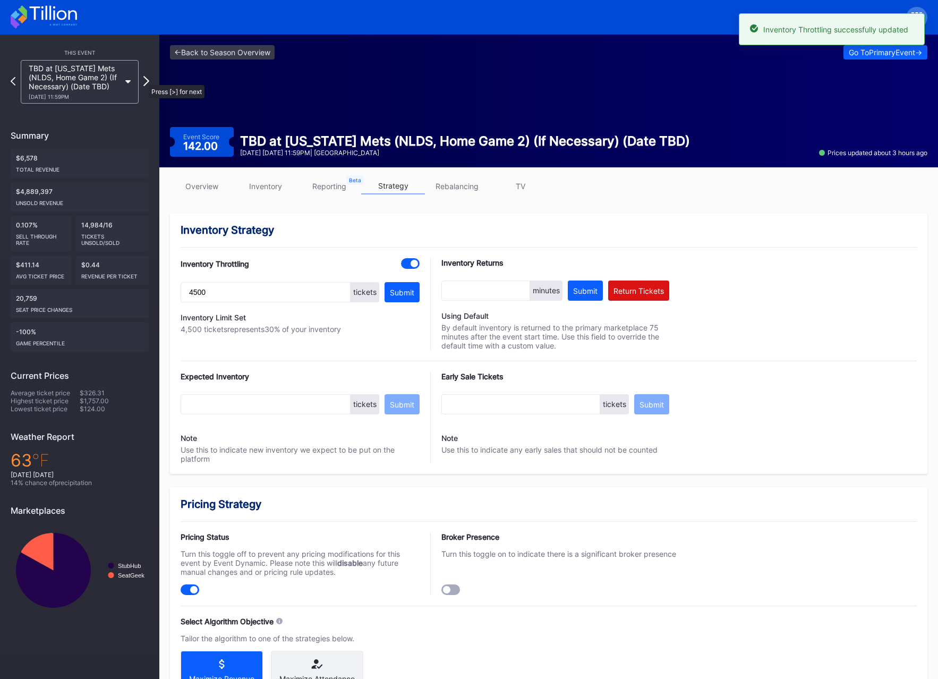
click at [143, 80] on icon at bounding box center [146, 81] width 6 height 10
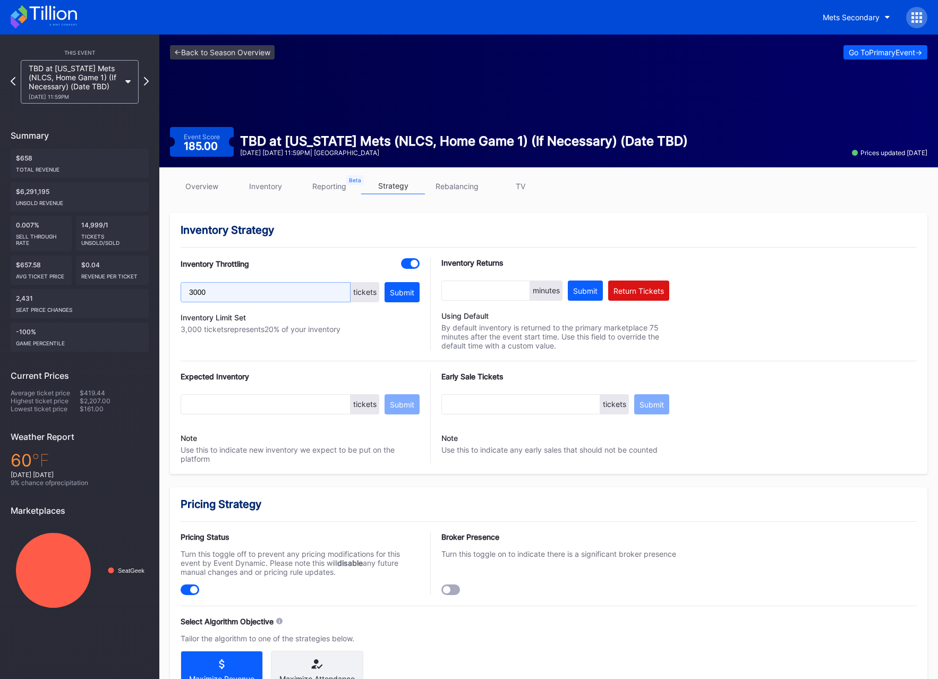
click at [272, 294] on input "3000" at bounding box center [266, 292] width 170 height 20
type input "4500"
click at [413, 292] on div "Submit" at bounding box center [402, 292] width 24 height 9
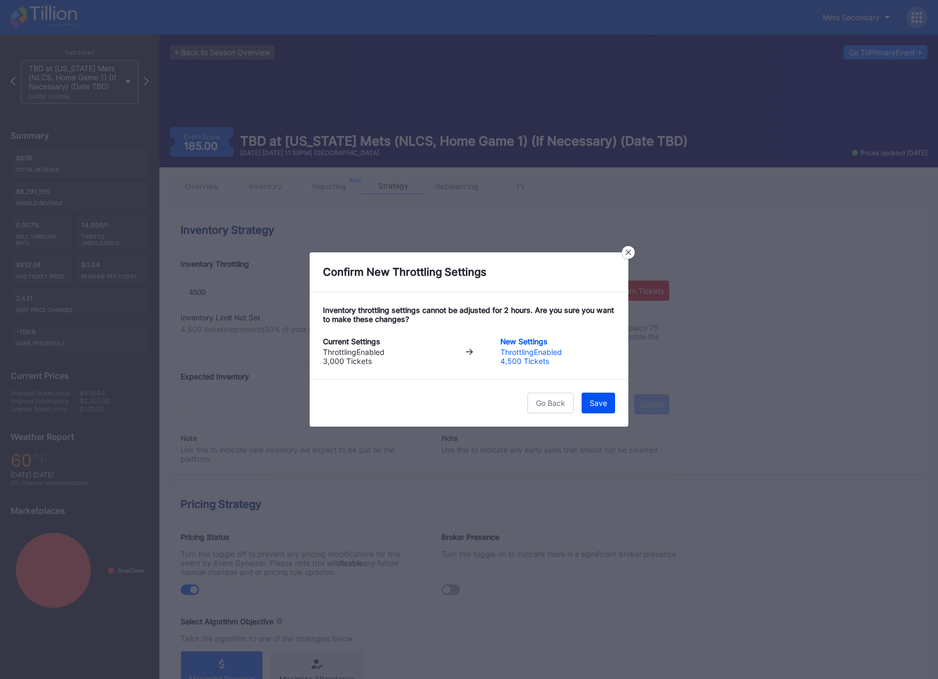
click at [608, 402] on button "Save" at bounding box center [598, 403] width 33 height 21
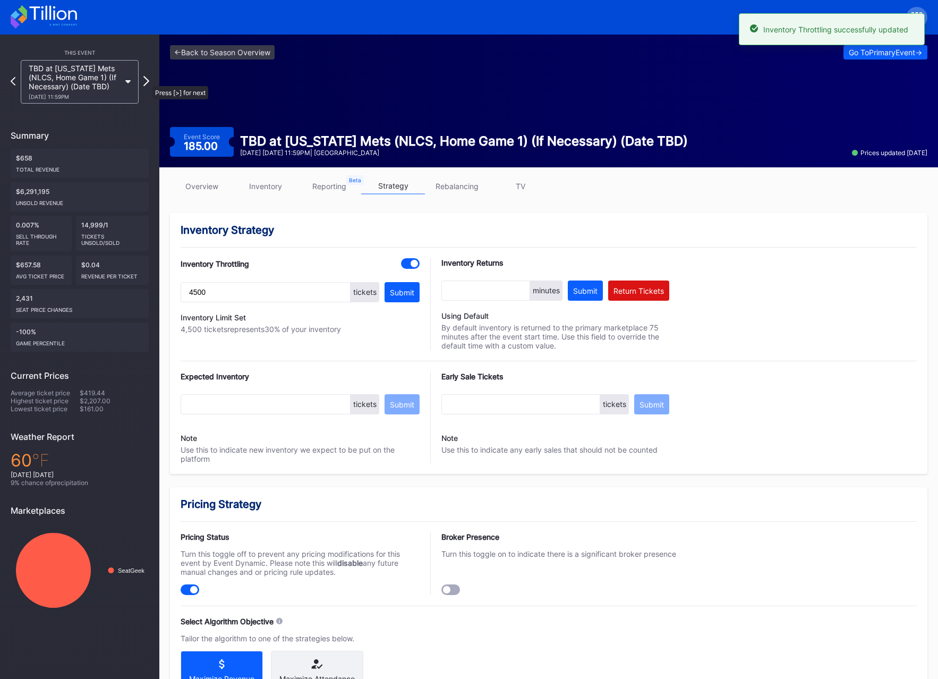
click at [147, 81] on icon at bounding box center [146, 81] width 6 height 10
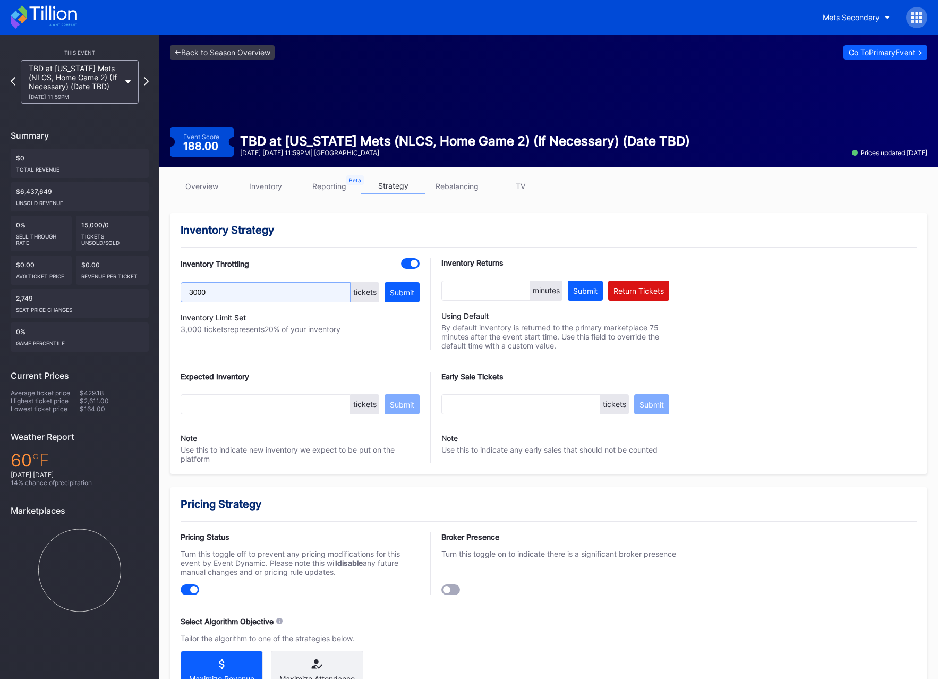
click at [216, 294] on input "3000" at bounding box center [266, 292] width 170 height 20
type input "4500"
click at [309, 270] on div "Inventory Throttling 4500 tickets Submit Inventory Limit Not Set 4,500 tickets …" at bounding box center [300, 304] width 239 height 92
click at [392, 286] on button "Submit" at bounding box center [402, 292] width 35 height 20
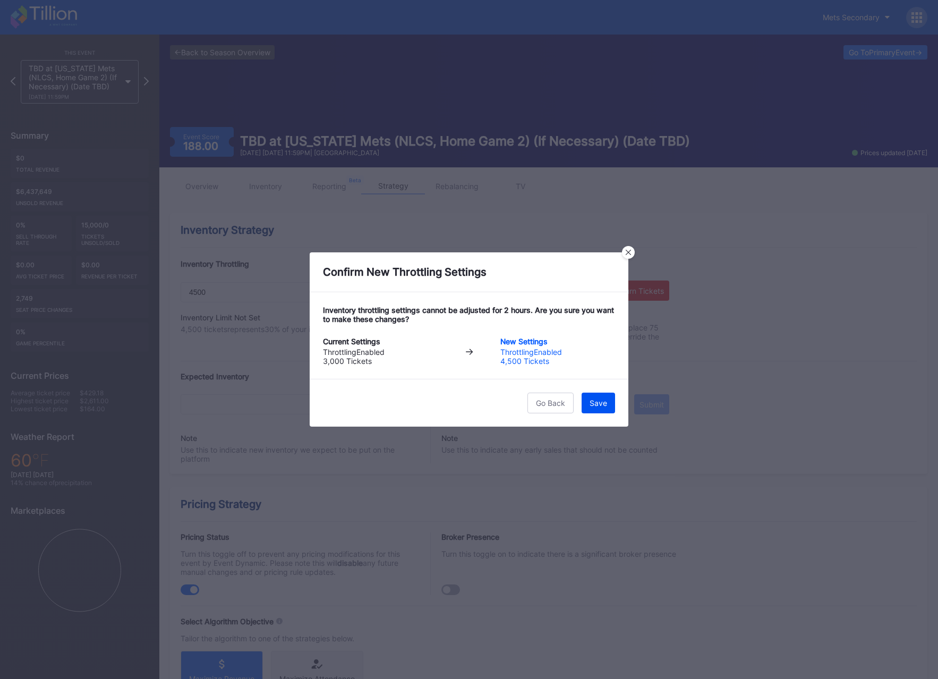
click at [604, 397] on button "Save" at bounding box center [598, 403] width 33 height 21
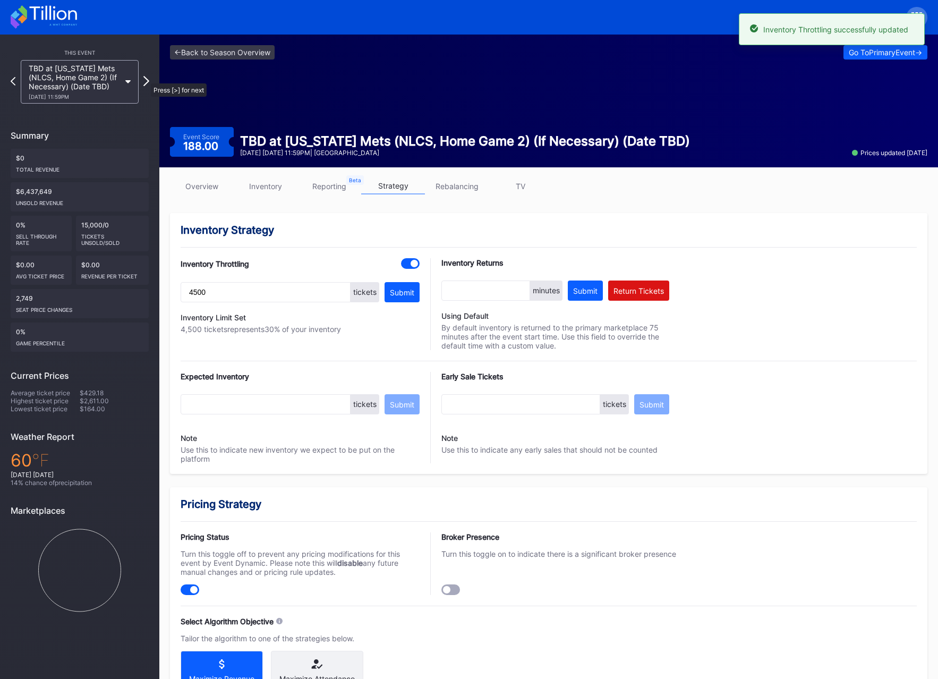
click at [145, 78] on icon at bounding box center [146, 81] width 6 height 10
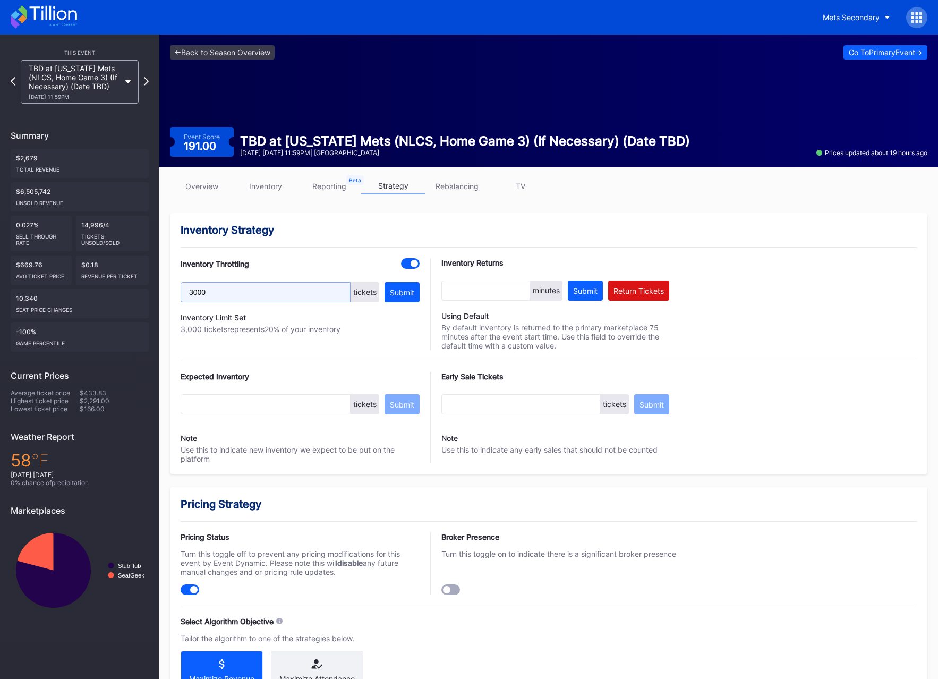
click at [194, 291] on input "3000" at bounding box center [266, 292] width 170 height 20
paste input "45"
type input "4500"
click at [411, 292] on div "Submit" at bounding box center [402, 292] width 24 height 9
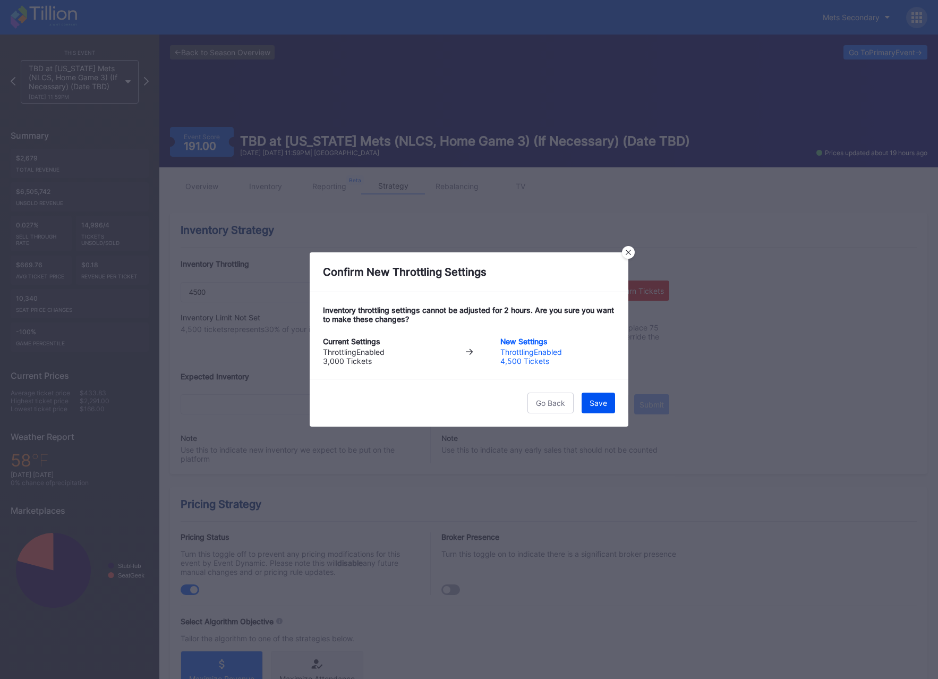
click at [596, 405] on div "Save" at bounding box center [599, 403] width 18 height 9
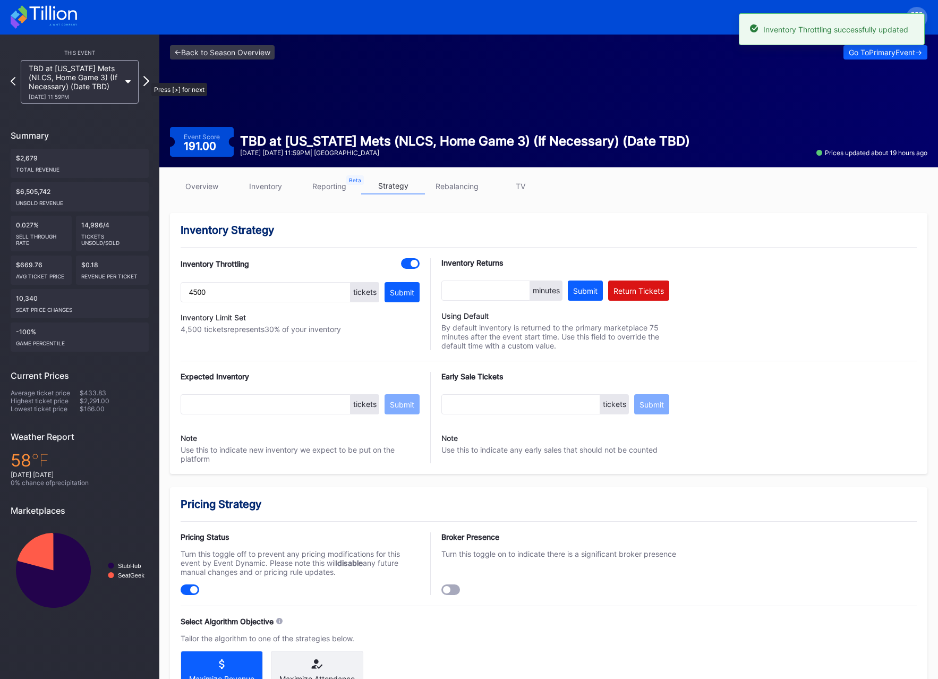
click at [146, 78] on icon at bounding box center [146, 81] width 6 height 10
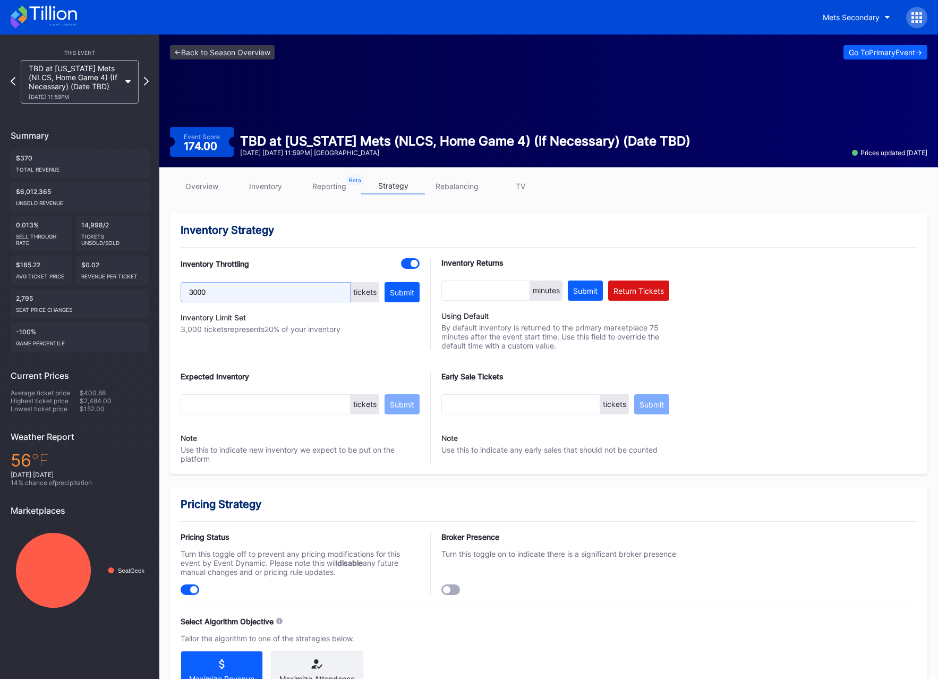
click at [199, 293] on input "3000" at bounding box center [266, 292] width 170 height 20
paste input "45"
type input "4500"
click at [405, 294] on div "Submit" at bounding box center [402, 292] width 24 height 9
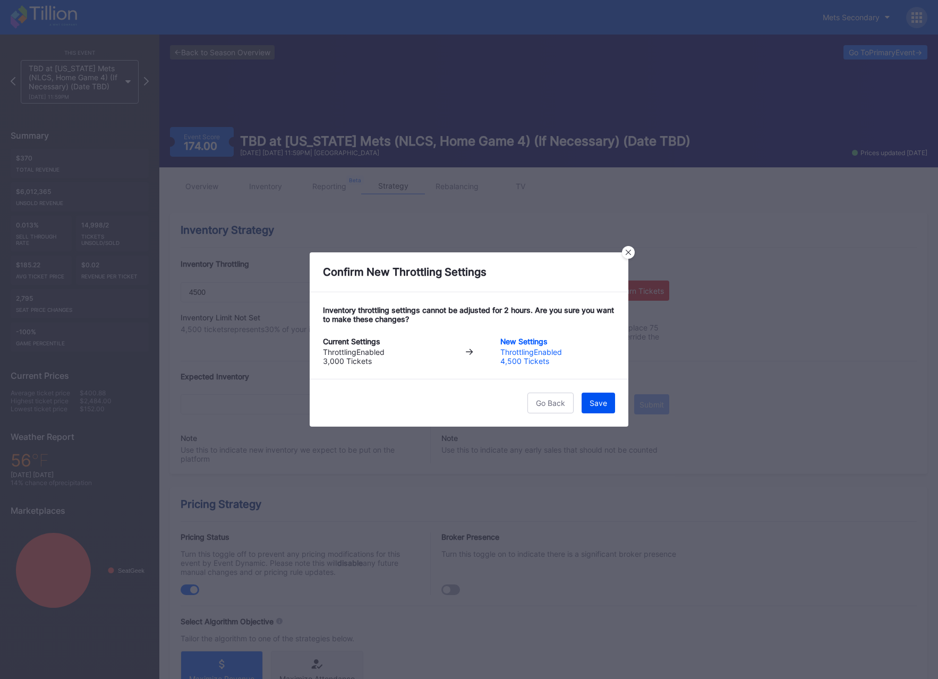
click at [602, 405] on div "Save" at bounding box center [599, 403] width 18 height 9
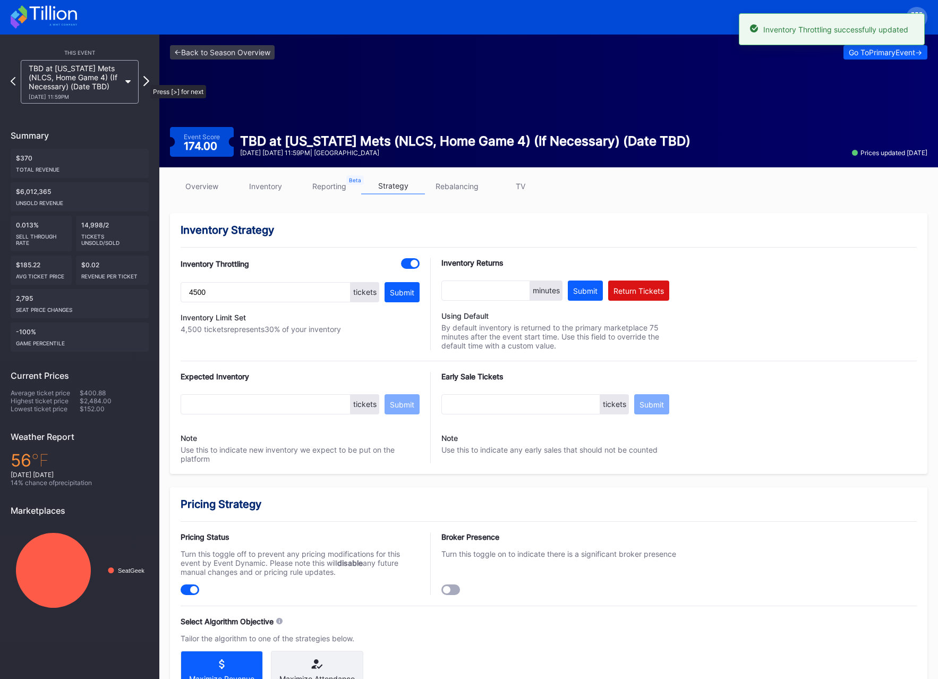
click at [145, 80] on icon at bounding box center [146, 81] width 6 height 10
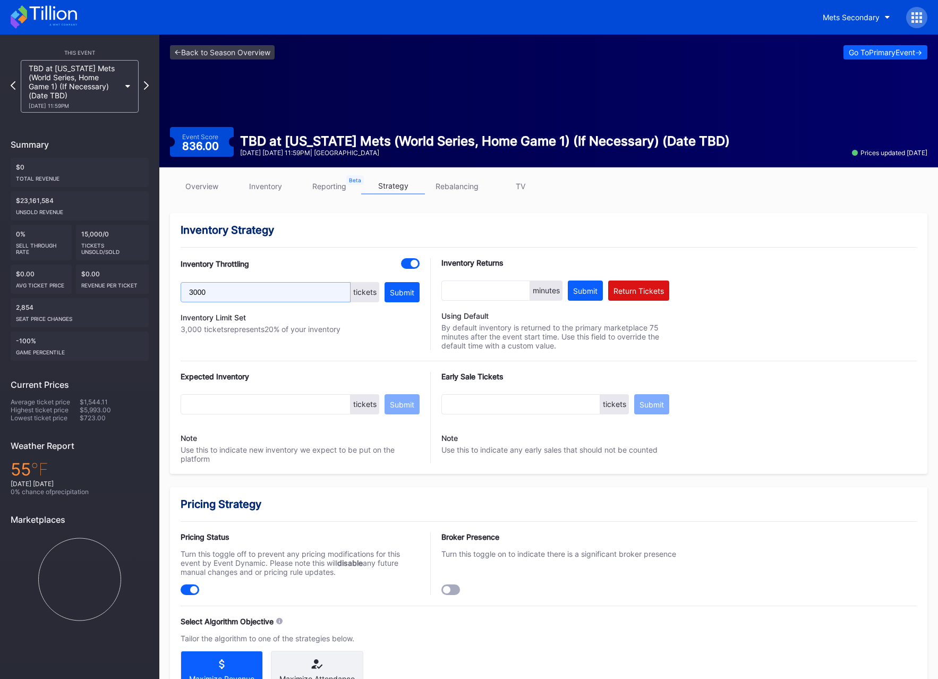
click at [194, 290] on input "3000" at bounding box center [266, 292] width 170 height 20
click at [196, 290] on input "3000" at bounding box center [266, 292] width 170 height 20
click at [204, 291] on input "3000" at bounding box center [266, 292] width 170 height 20
paste input "45"
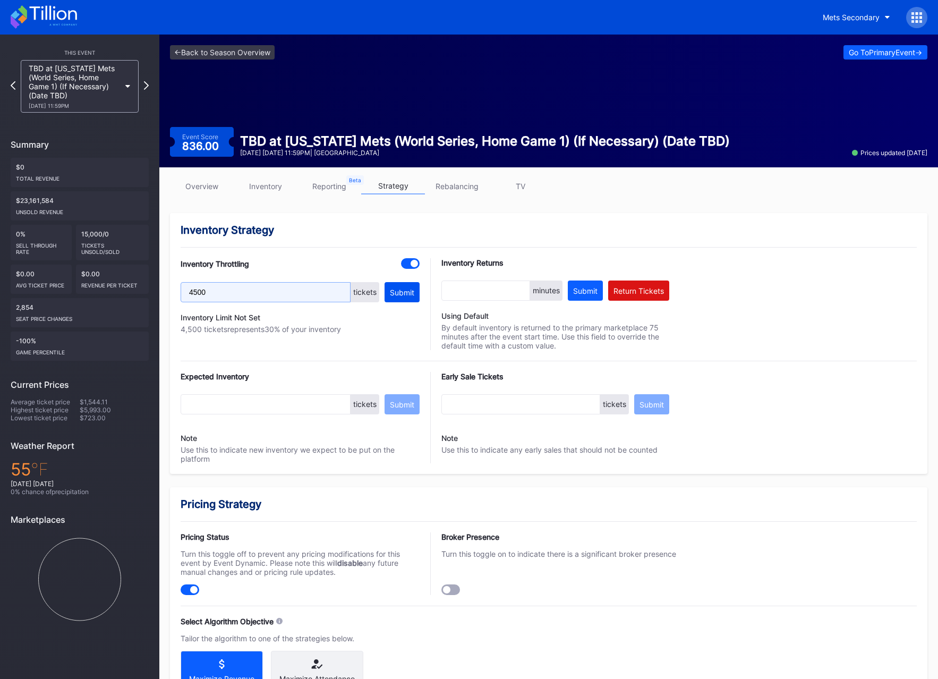
type input "4500"
click at [408, 301] on button "Submit" at bounding box center [402, 292] width 35 height 20
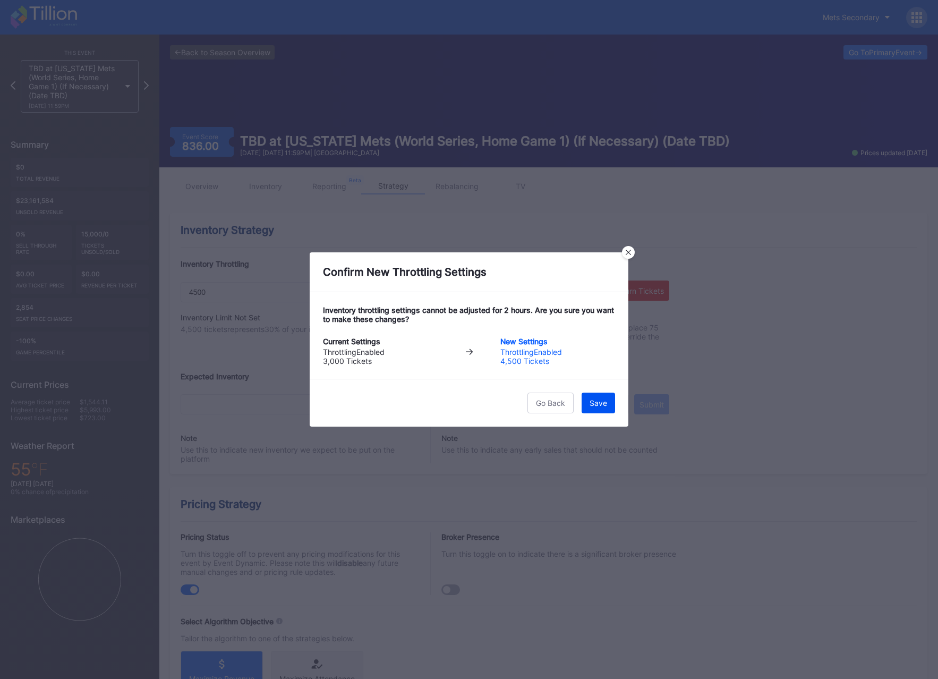
click at [593, 397] on button "Save" at bounding box center [598, 403] width 33 height 21
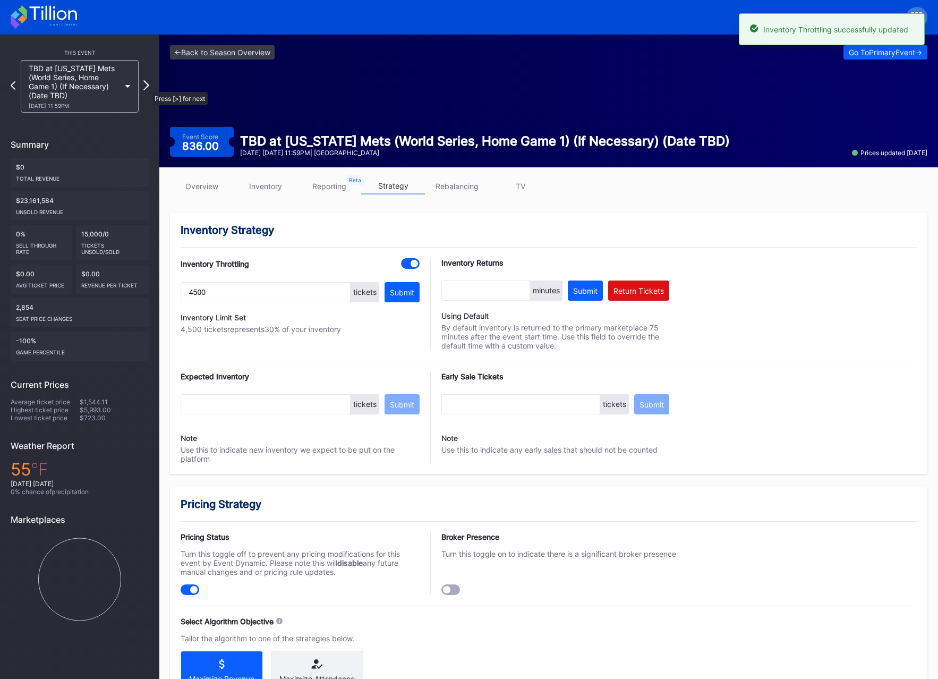
click at [145, 86] on icon at bounding box center [146, 85] width 6 height 10
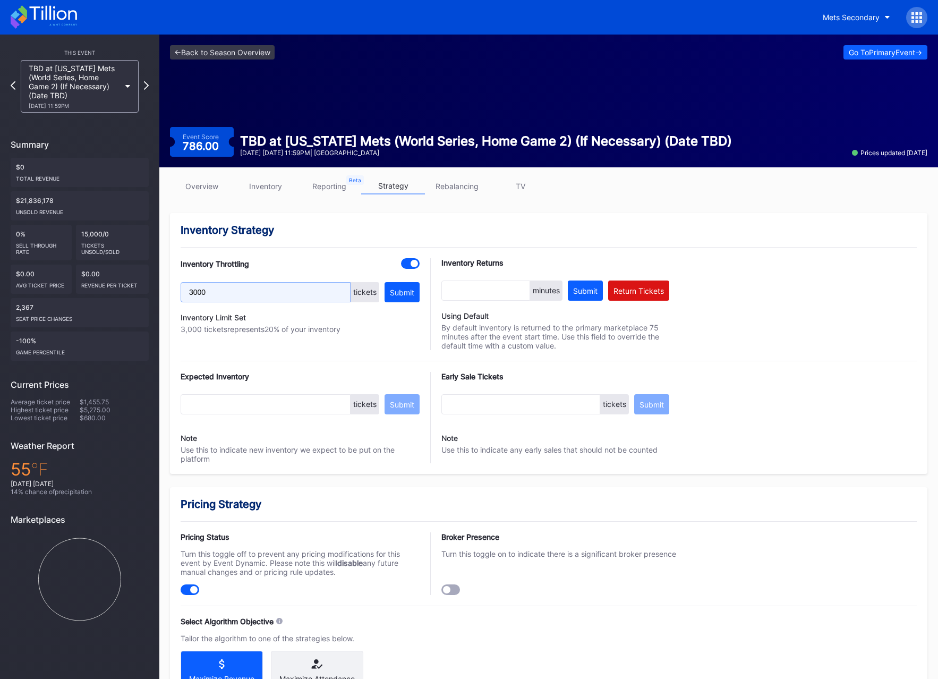
click at [202, 286] on input "3000" at bounding box center [266, 292] width 170 height 20
paste input "45"
type input "4500"
click at [426, 291] on div "Inventory Throttling 4500 tickets Submit Inventory Limit Not Set 4,500 tickets …" at bounding box center [549, 304] width 737 height 92
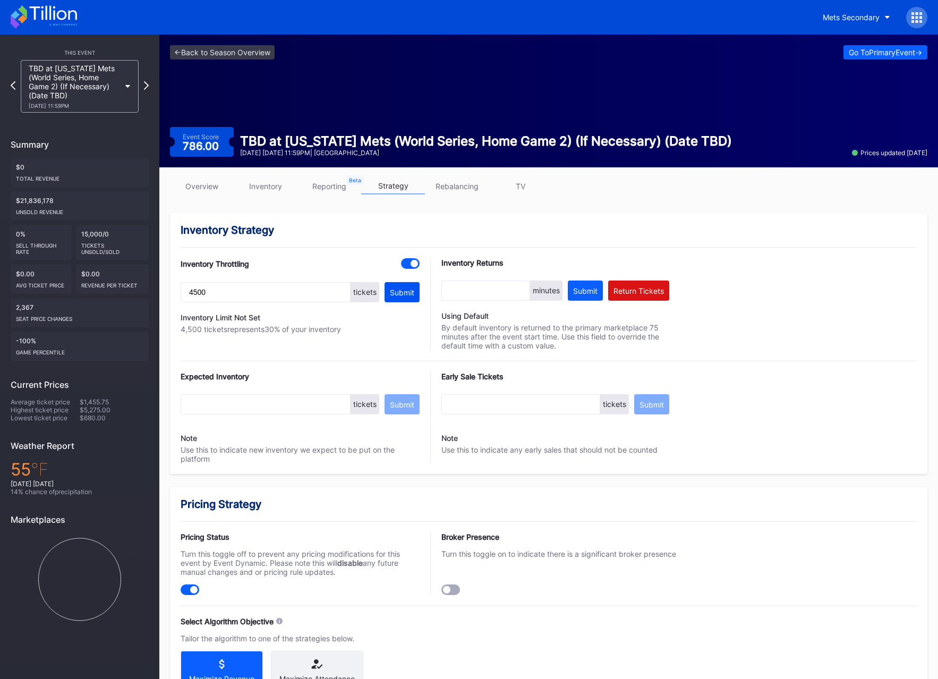
click at [415, 291] on button "Submit" at bounding box center [402, 292] width 35 height 20
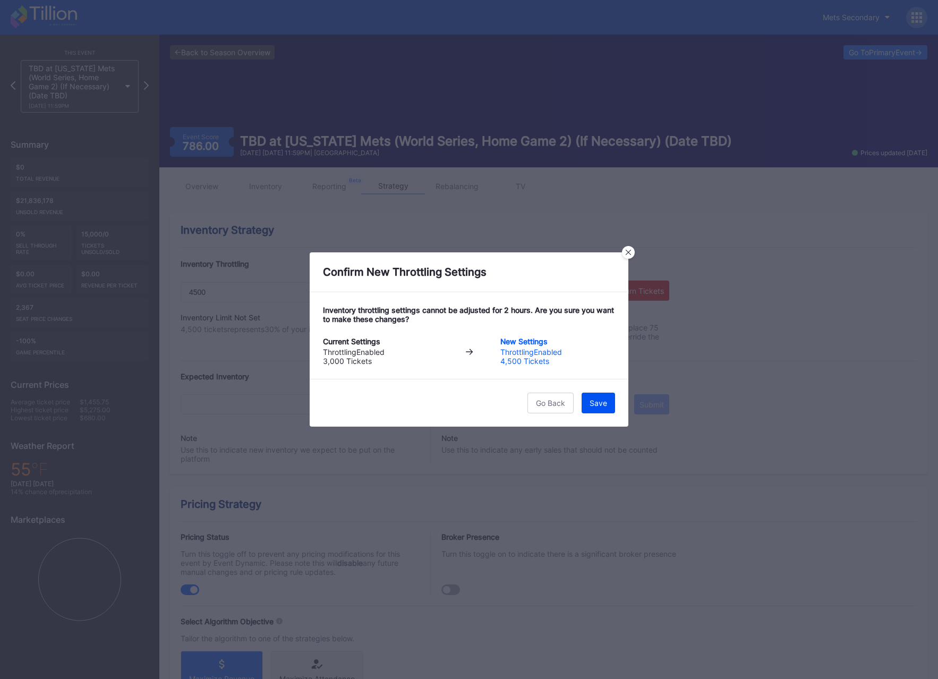
click at [591, 400] on div "Save" at bounding box center [599, 403] width 18 height 9
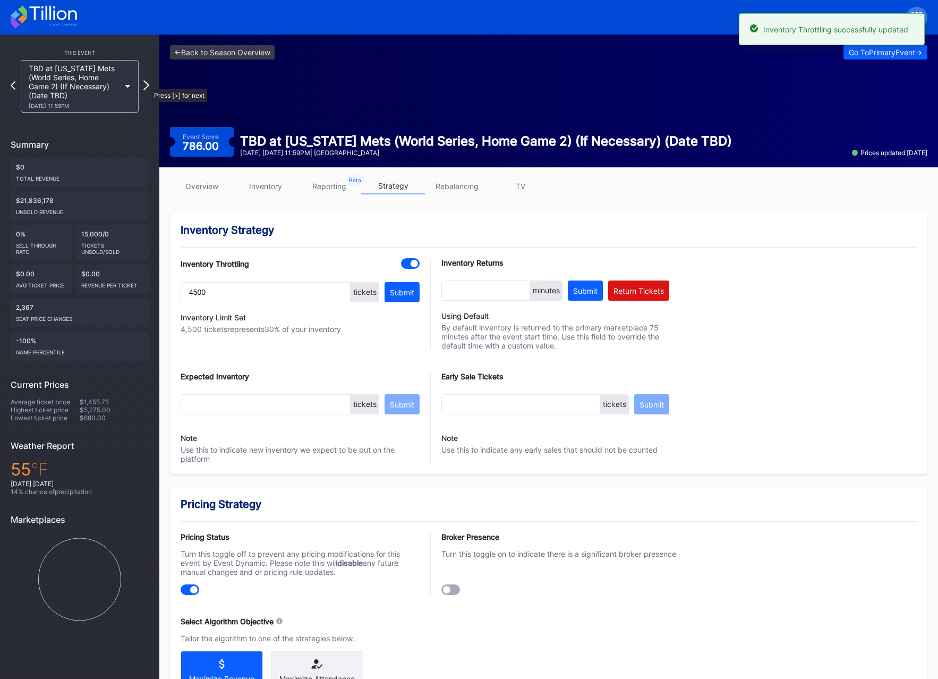
click at [146, 83] on icon at bounding box center [146, 85] width 6 height 10
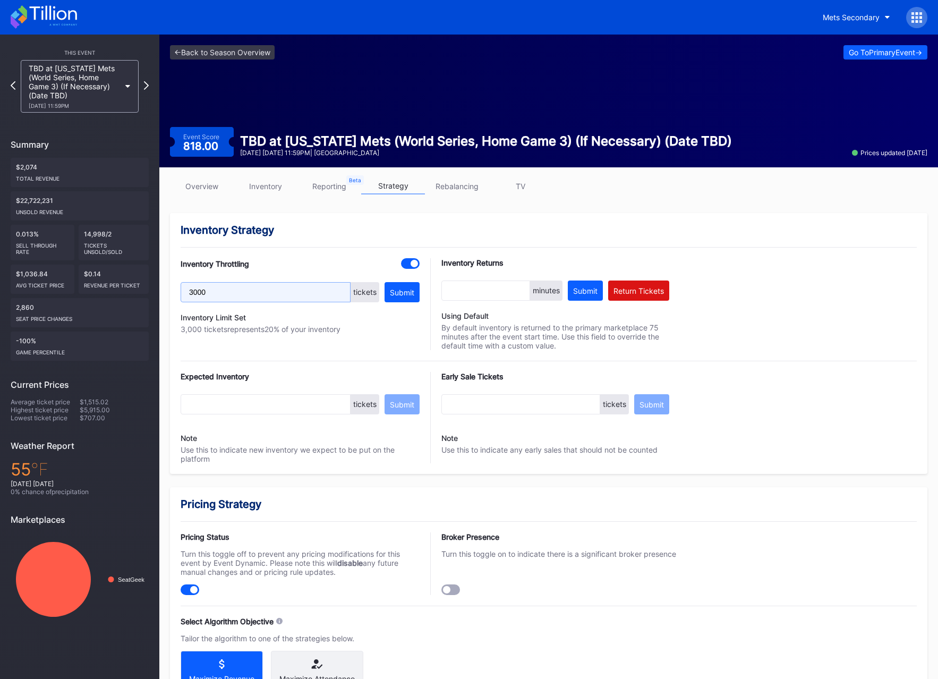
click at [197, 295] on input "3000" at bounding box center [266, 292] width 170 height 20
paste input "45"
type input "4500"
click at [396, 293] on div "Submit" at bounding box center [402, 292] width 24 height 9
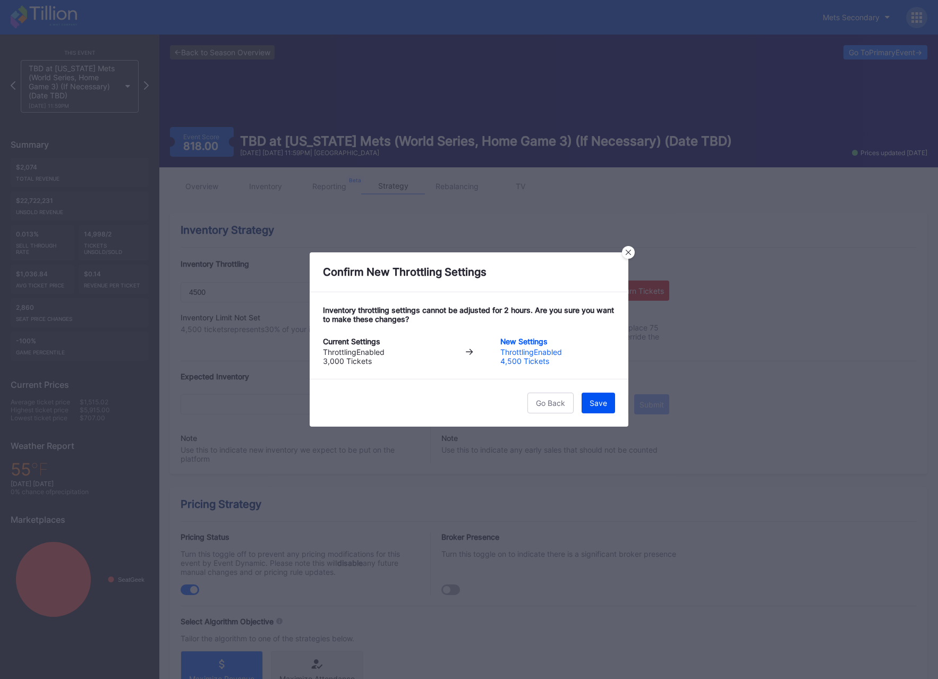
click at [601, 395] on button "Save" at bounding box center [598, 403] width 33 height 21
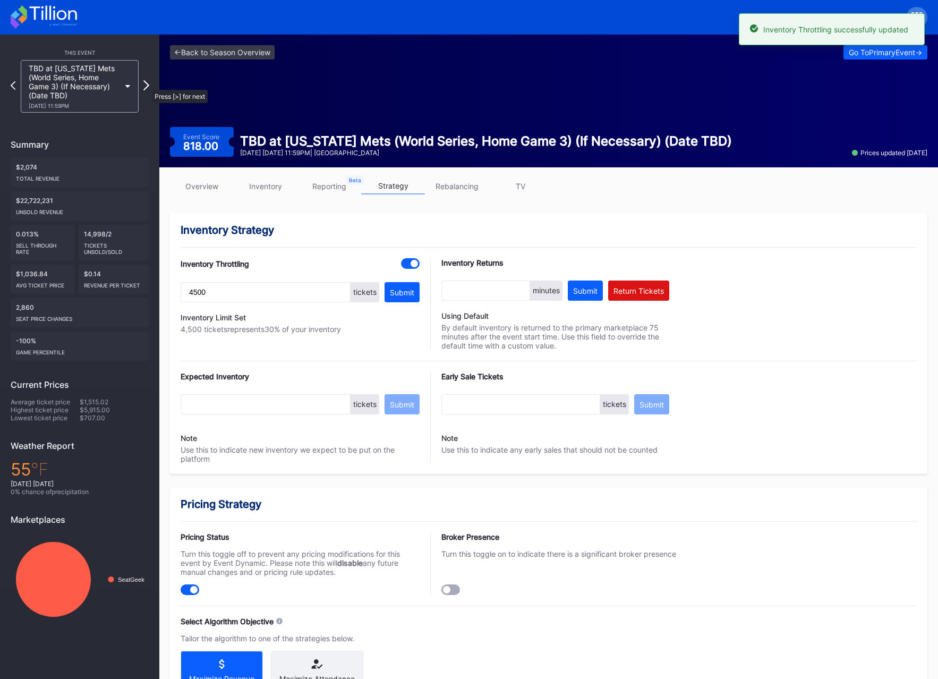
click at [147, 84] on icon at bounding box center [146, 85] width 6 height 10
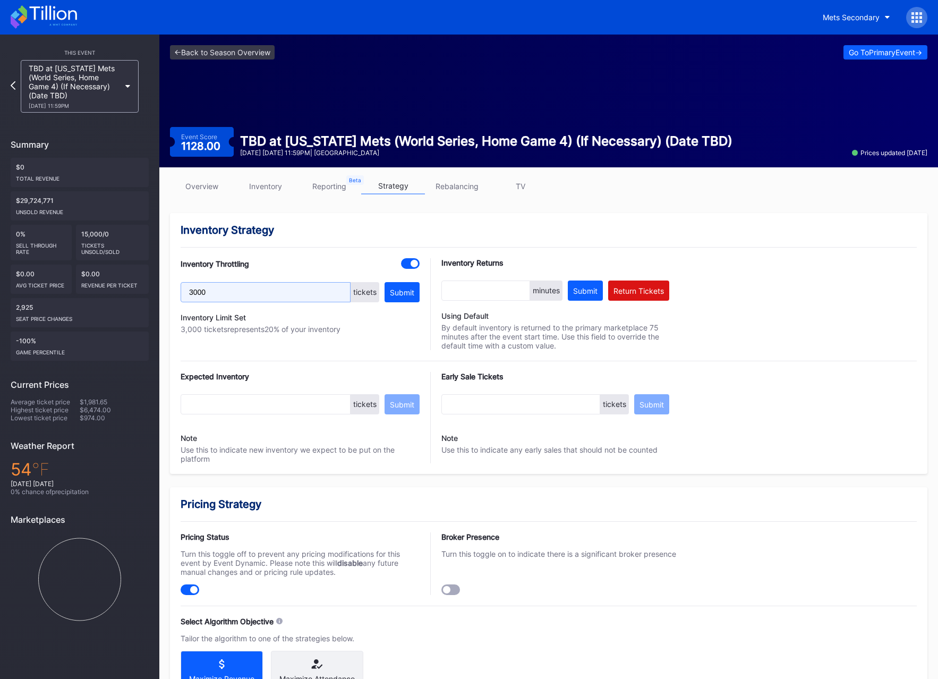
click at [194, 291] on input "3000" at bounding box center [266, 292] width 170 height 20
paste input "45"
type input "4500"
click at [397, 286] on button "Submit" at bounding box center [402, 292] width 35 height 20
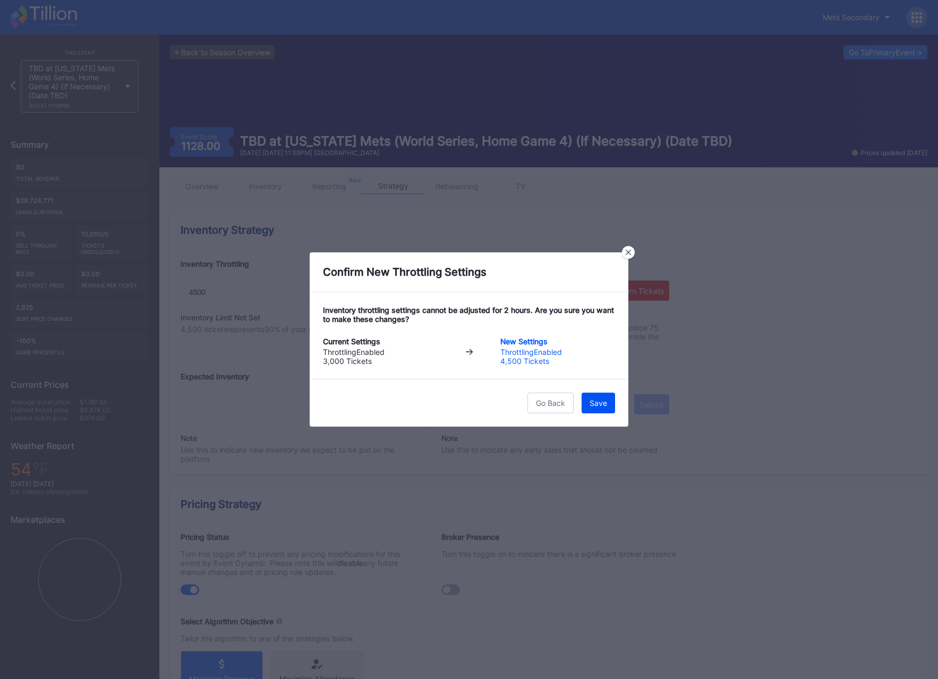
click at [598, 395] on button "Save" at bounding box center [598, 403] width 33 height 21
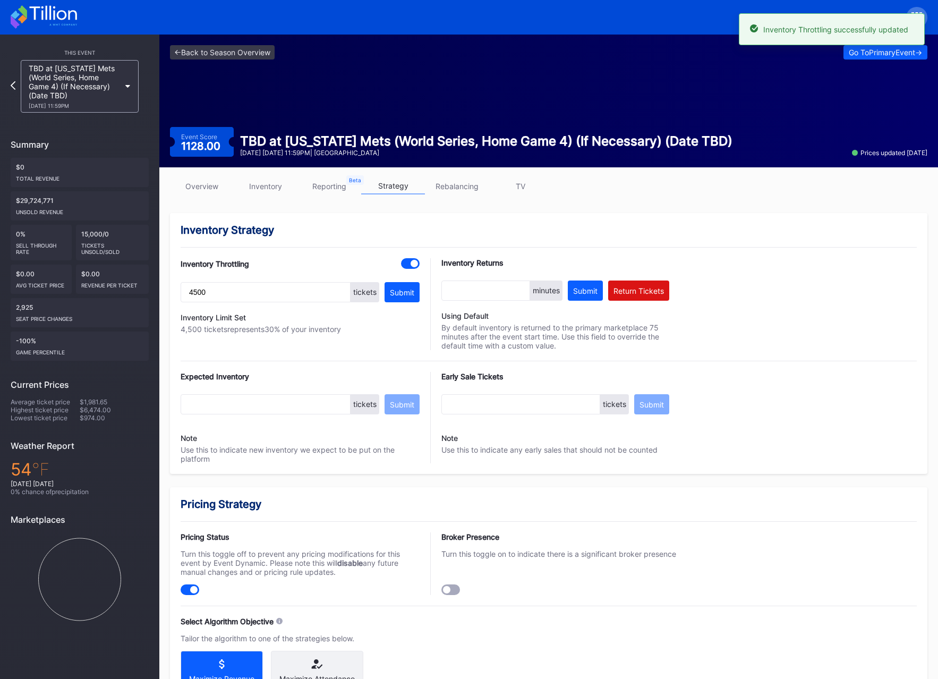
click at [235, 43] on div "<- Back to Season Overview Go To Primary Event -> Event Score 1128.00 TBD at [U…" at bounding box center [548, 101] width 779 height 133
click at [264, 59] on link "<- Back to Season Overview" at bounding box center [222, 52] width 105 height 14
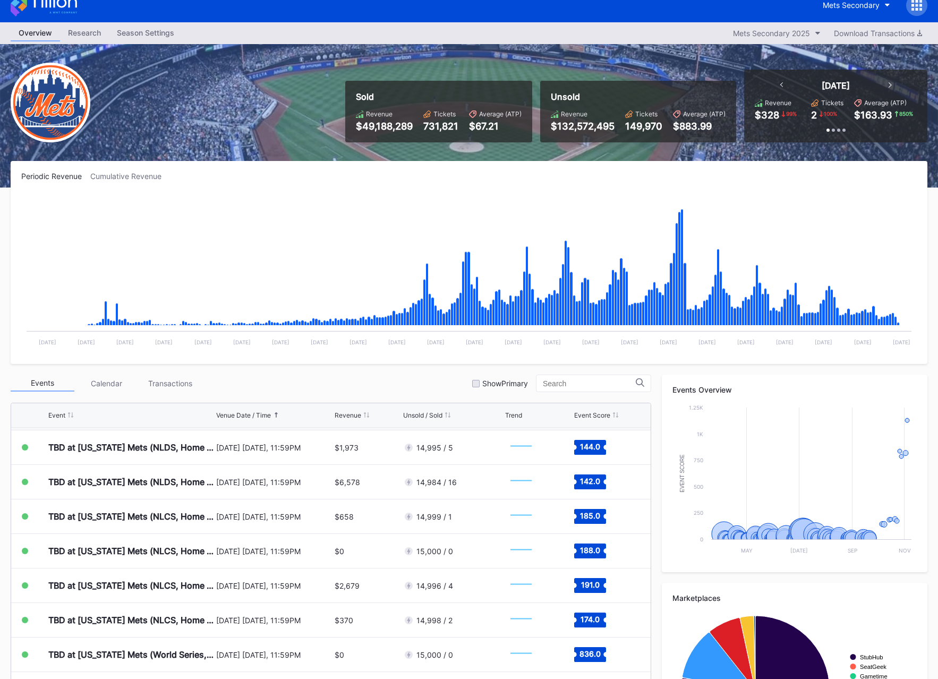
scroll to position [15, 0]
